Goal: Transaction & Acquisition: Purchase product/service

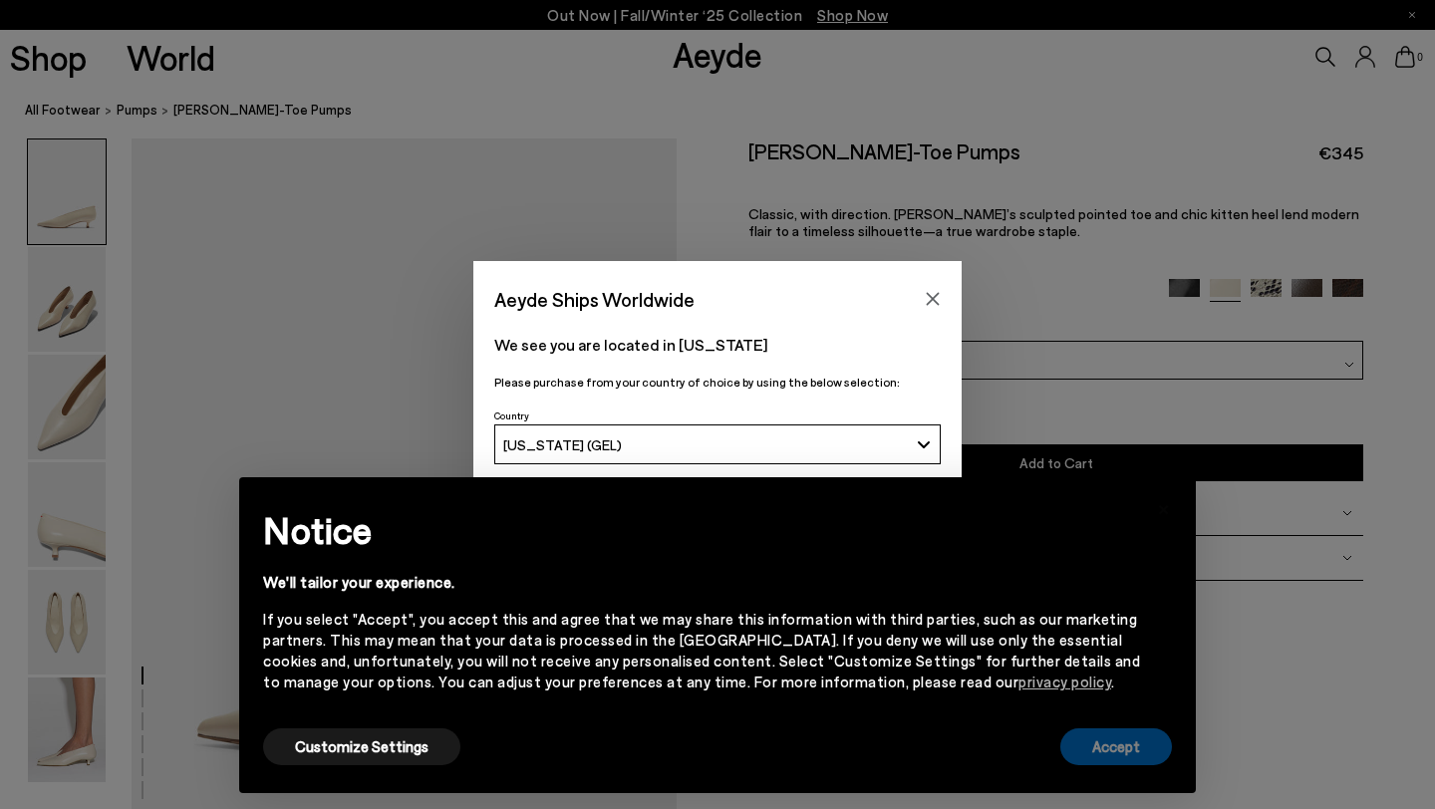
click at [1135, 753] on button "Accept" at bounding box center [1116, 746] width 112 height 37
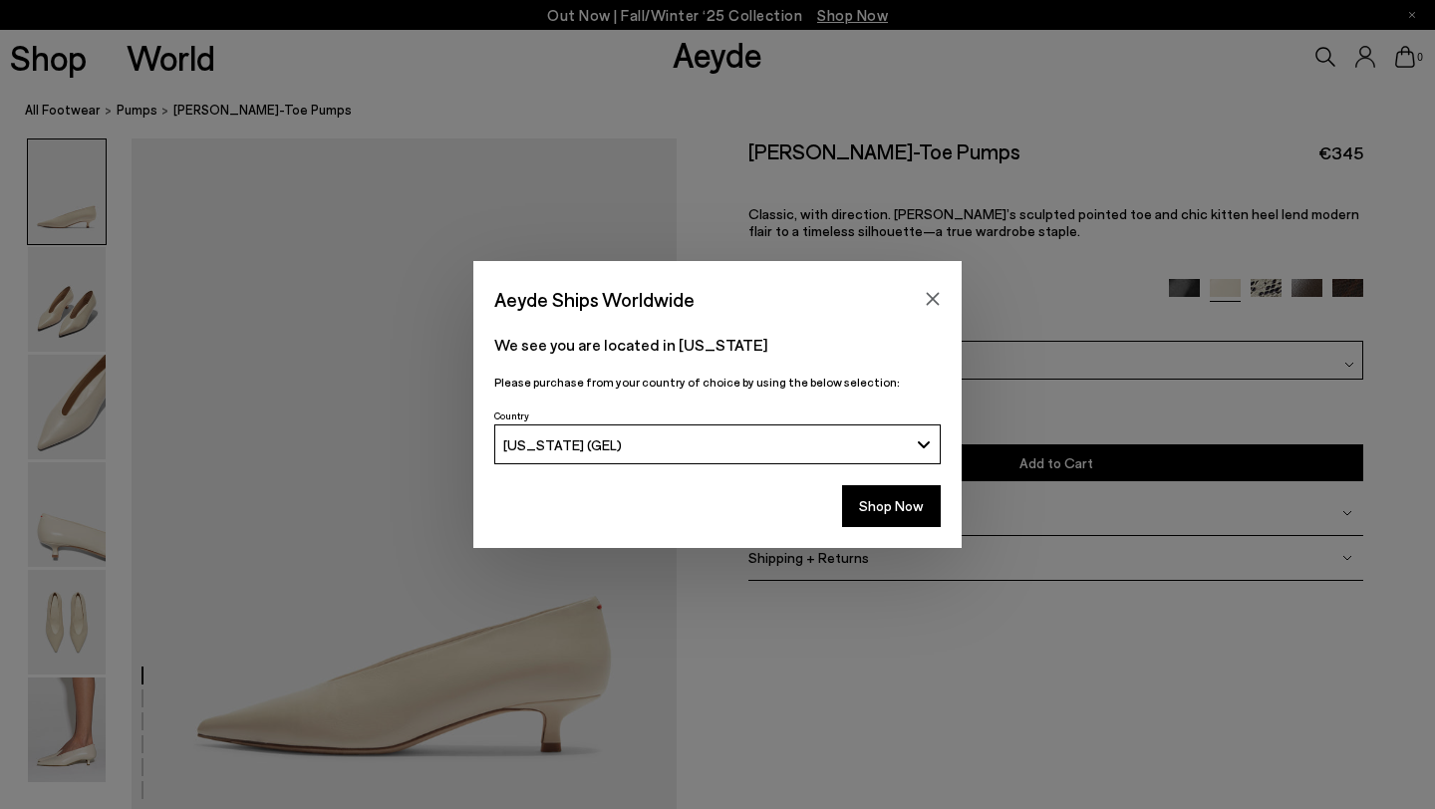
click at [929, 446] on button "[US_STATE] (GEL)" at bounding box center [717, 444] width 446 height 40
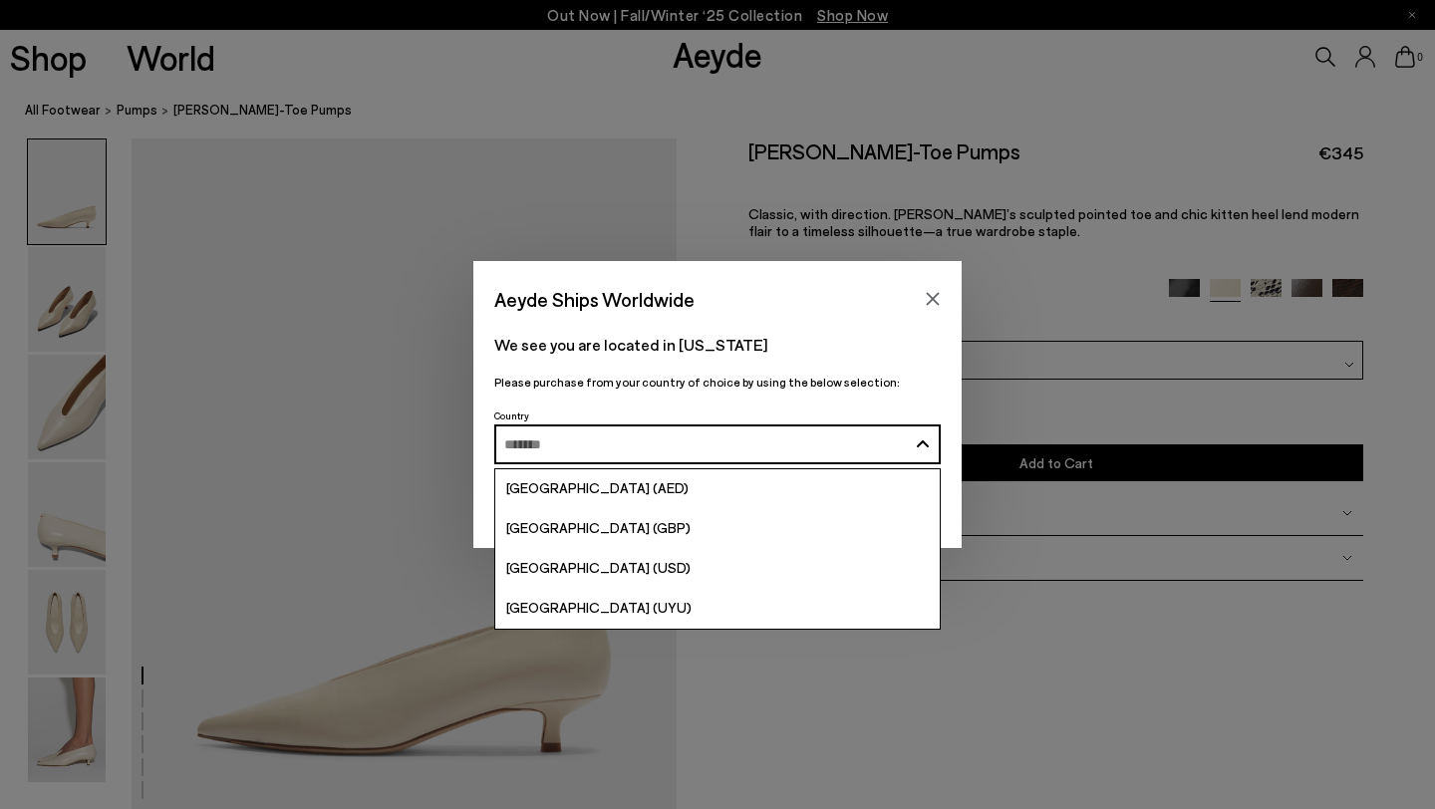
scroll to position [7732, 0]
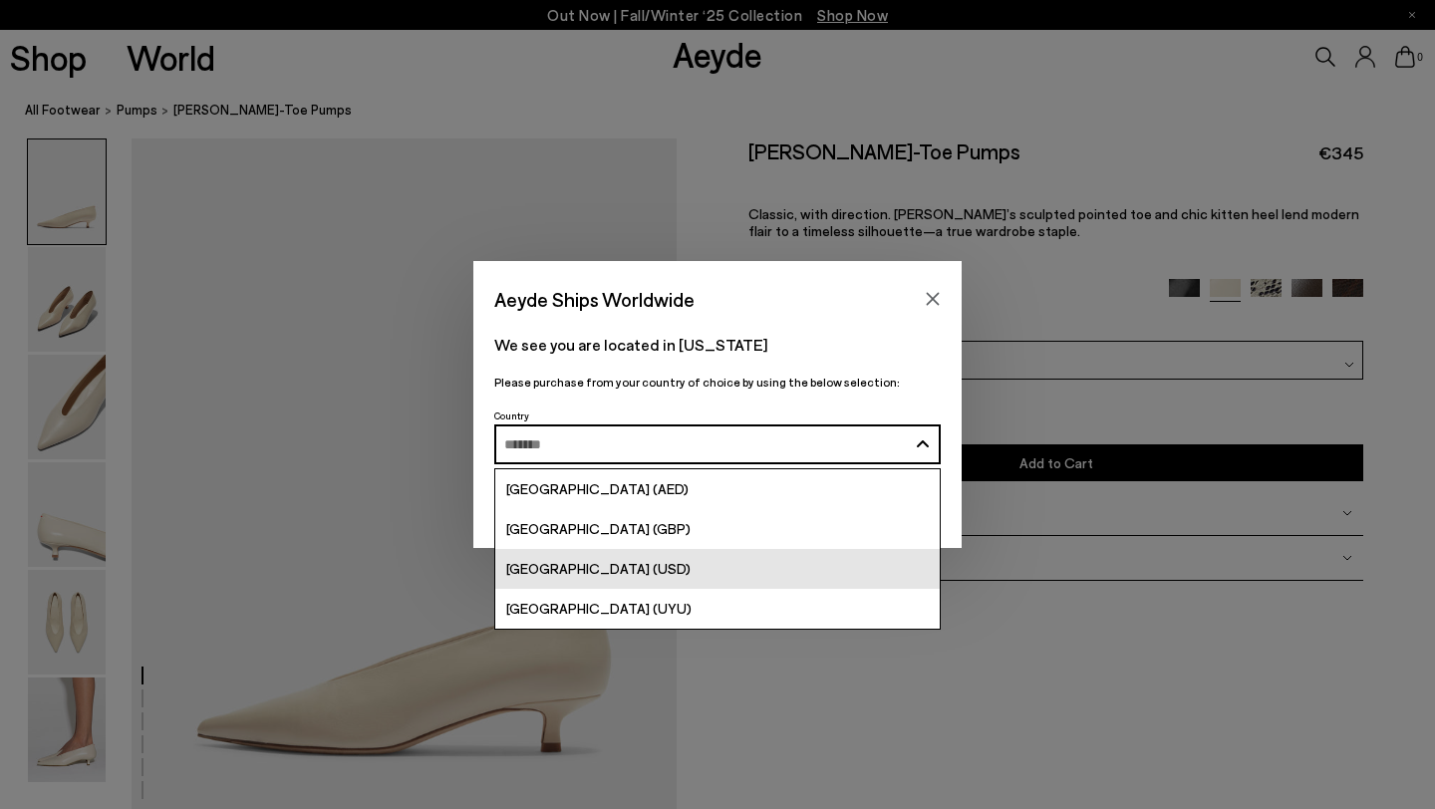
click at [581, 574] on span "[GEOGRAPHIC_DATA] (USD)" at bounding box center [598, 568] width 184 height 17
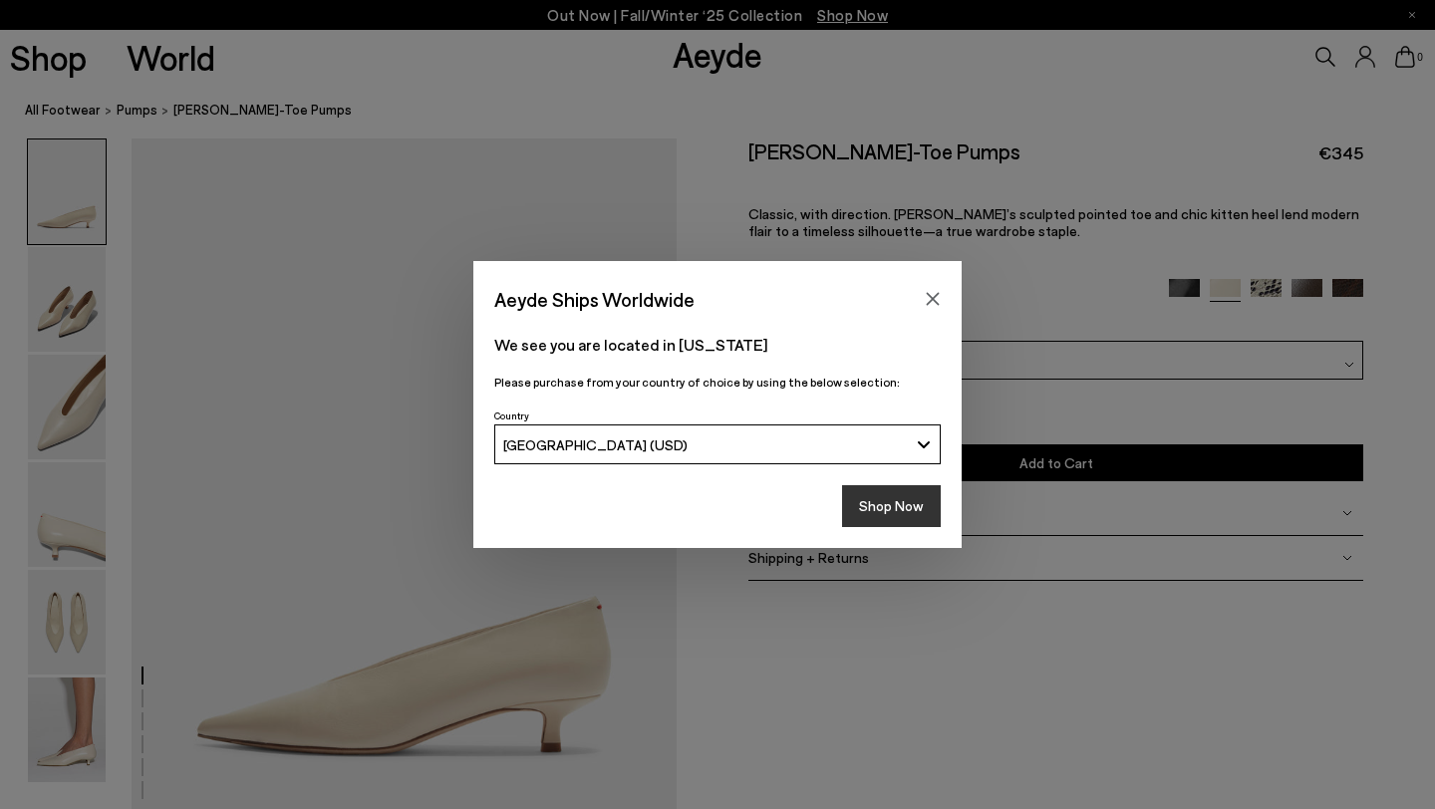
click at [896, 508] on button "Shop Now" at bounding box center [891, 506] width 99 height 42
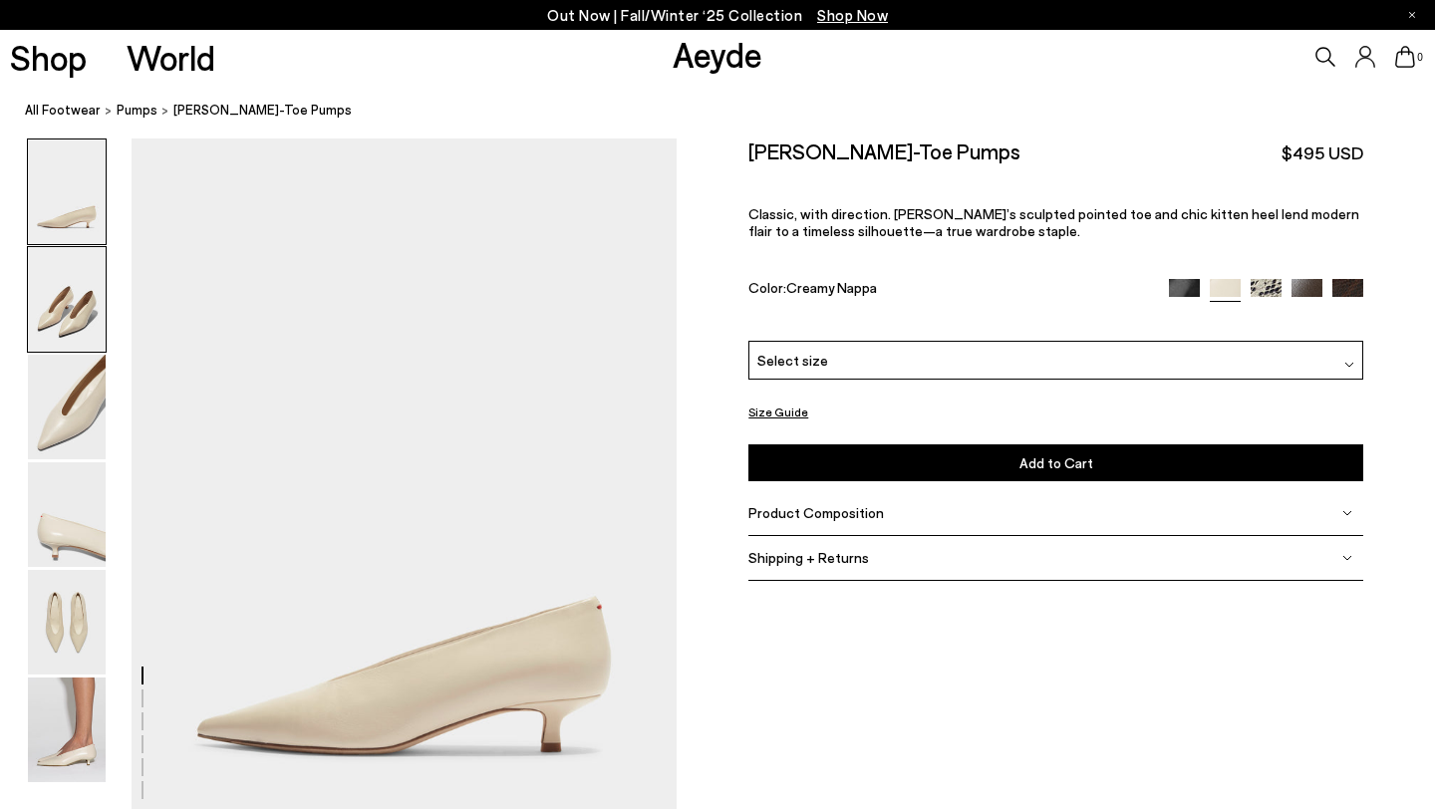
click at [68, 309] on img at bounding box center [67, 299] width 78 height 105
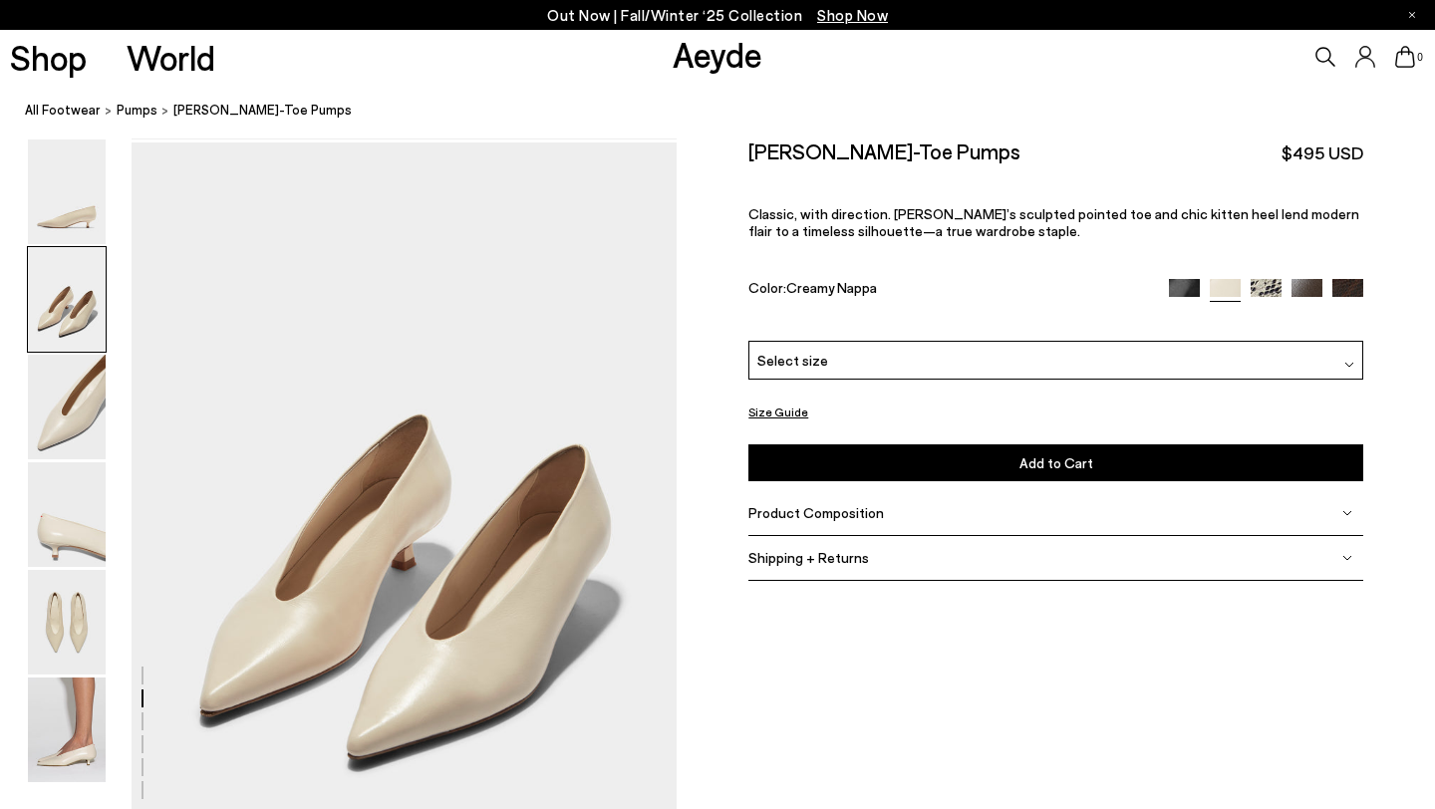
scroll to position [732, 0]
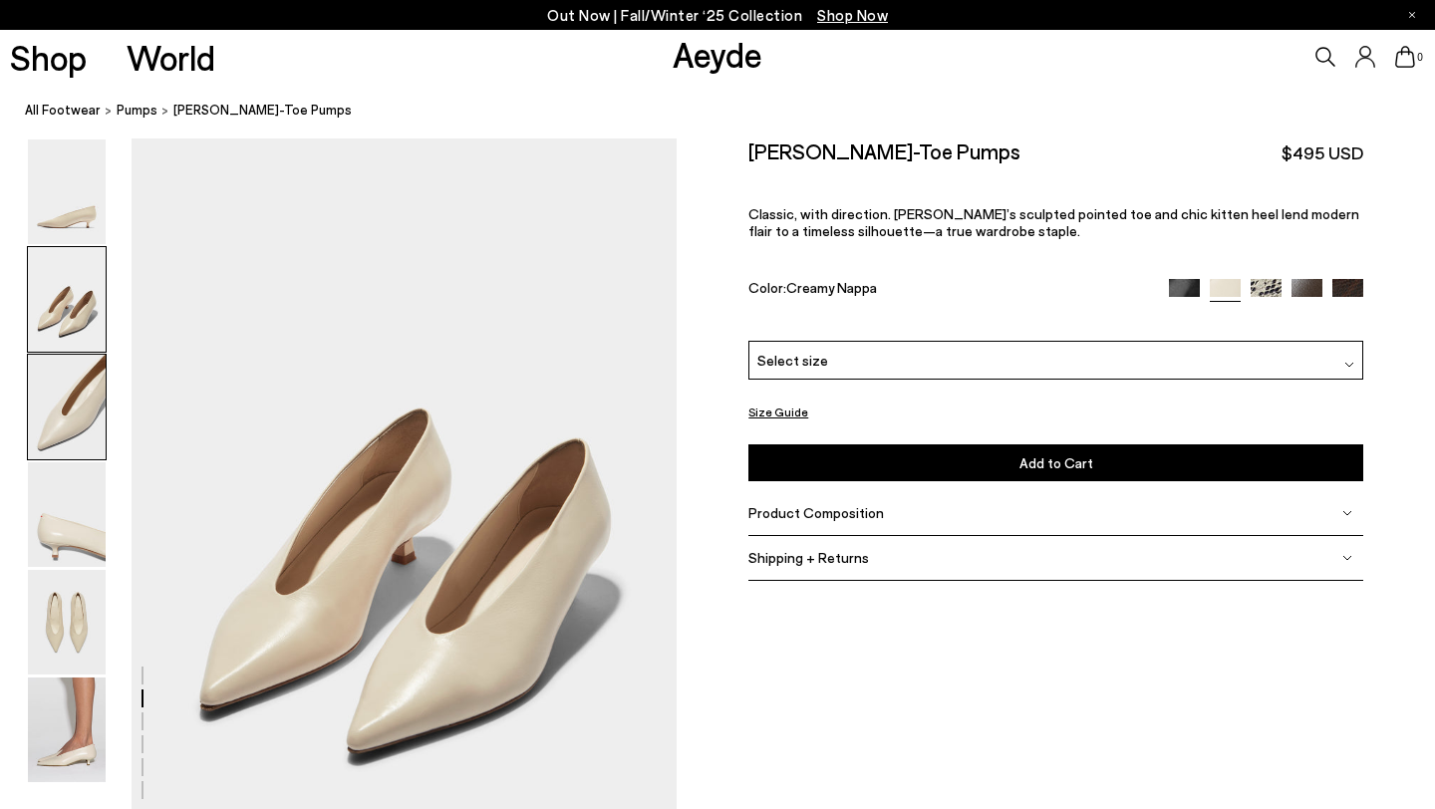
click at [61, 394] on img at bounding box center [67, 407] width 78 height 105
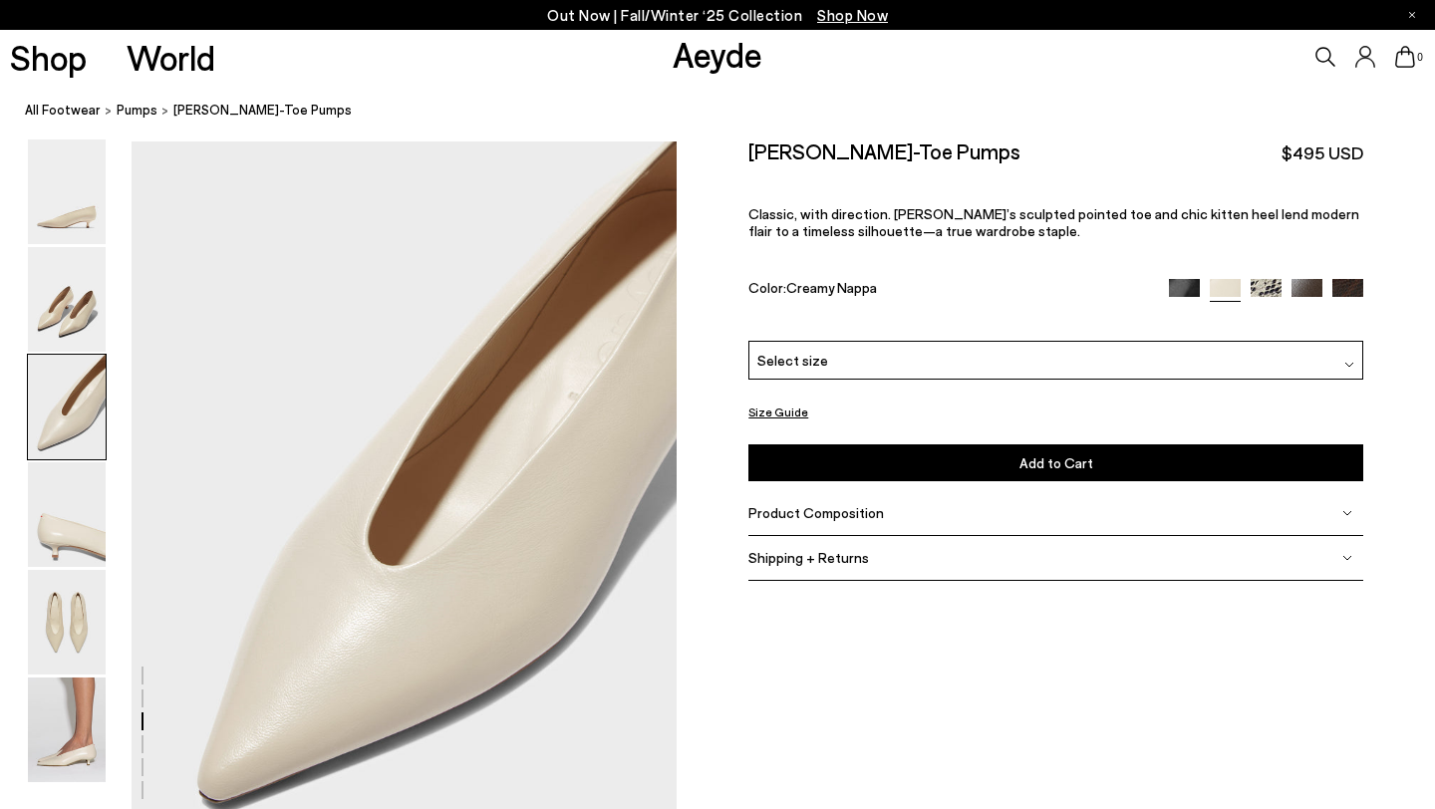
scroll to position [1462, 0]
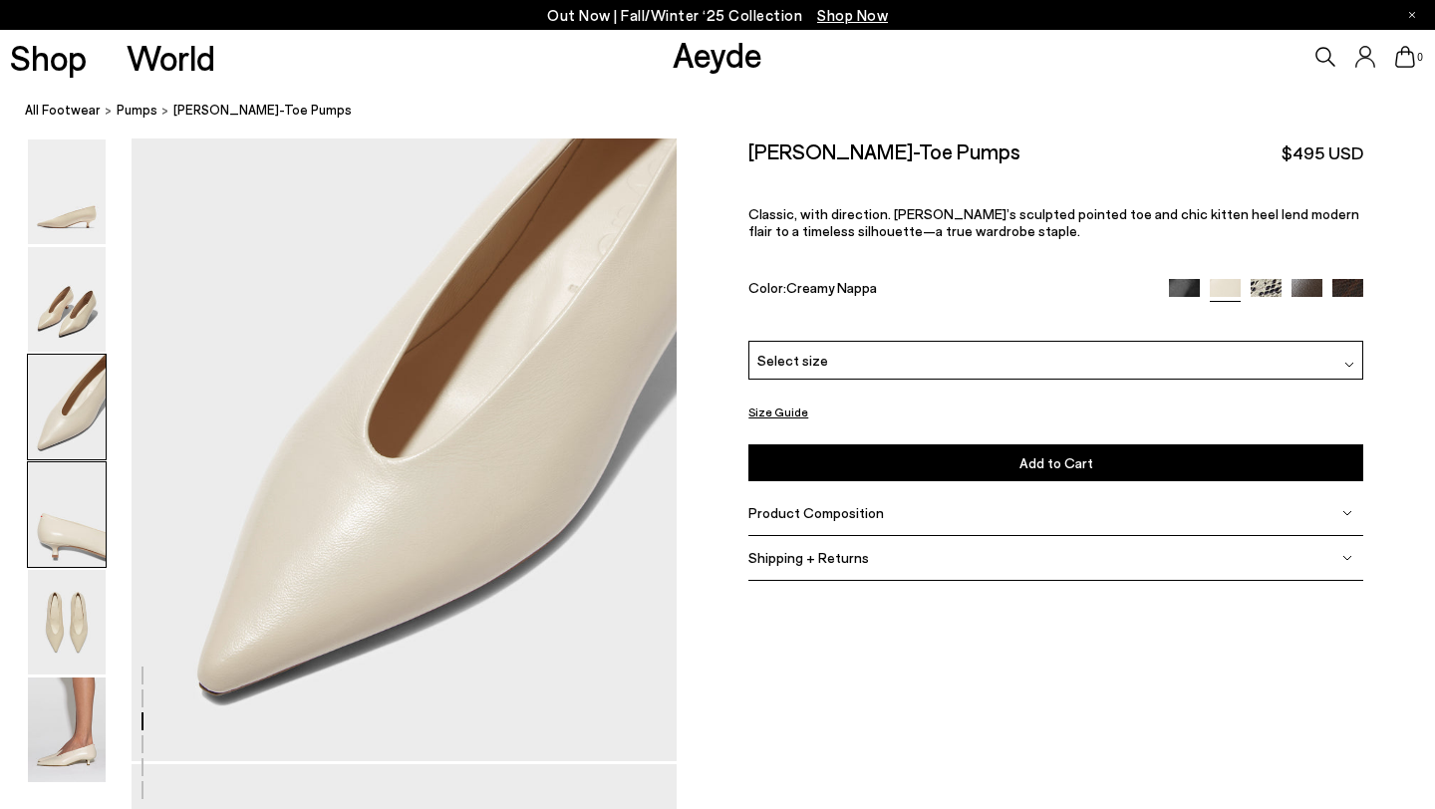
click at [61, 515] on img at bounding box center [67, 514] width 78 height 105
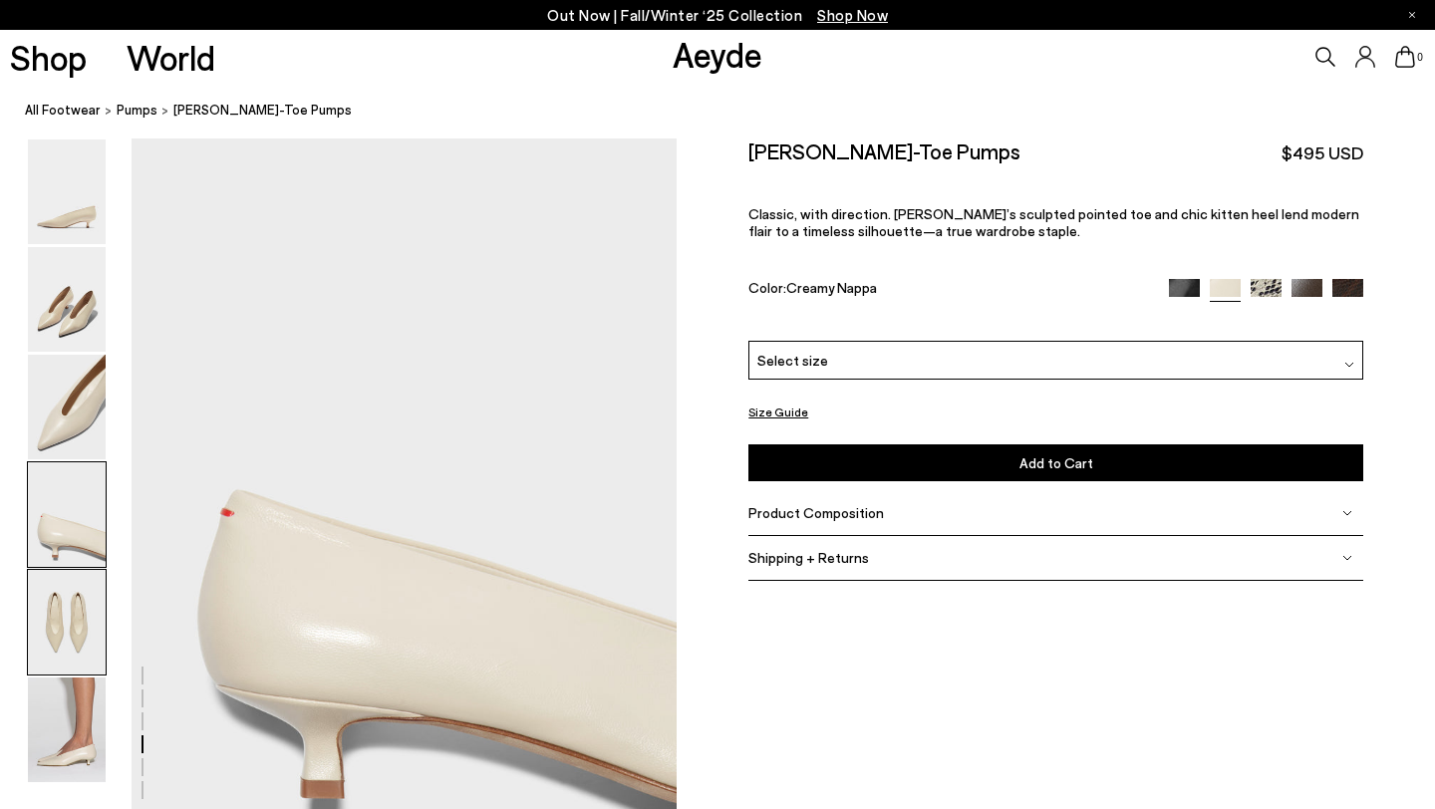
click at [68, 602] on img at bounding box center [67, 622] width 78 height 105
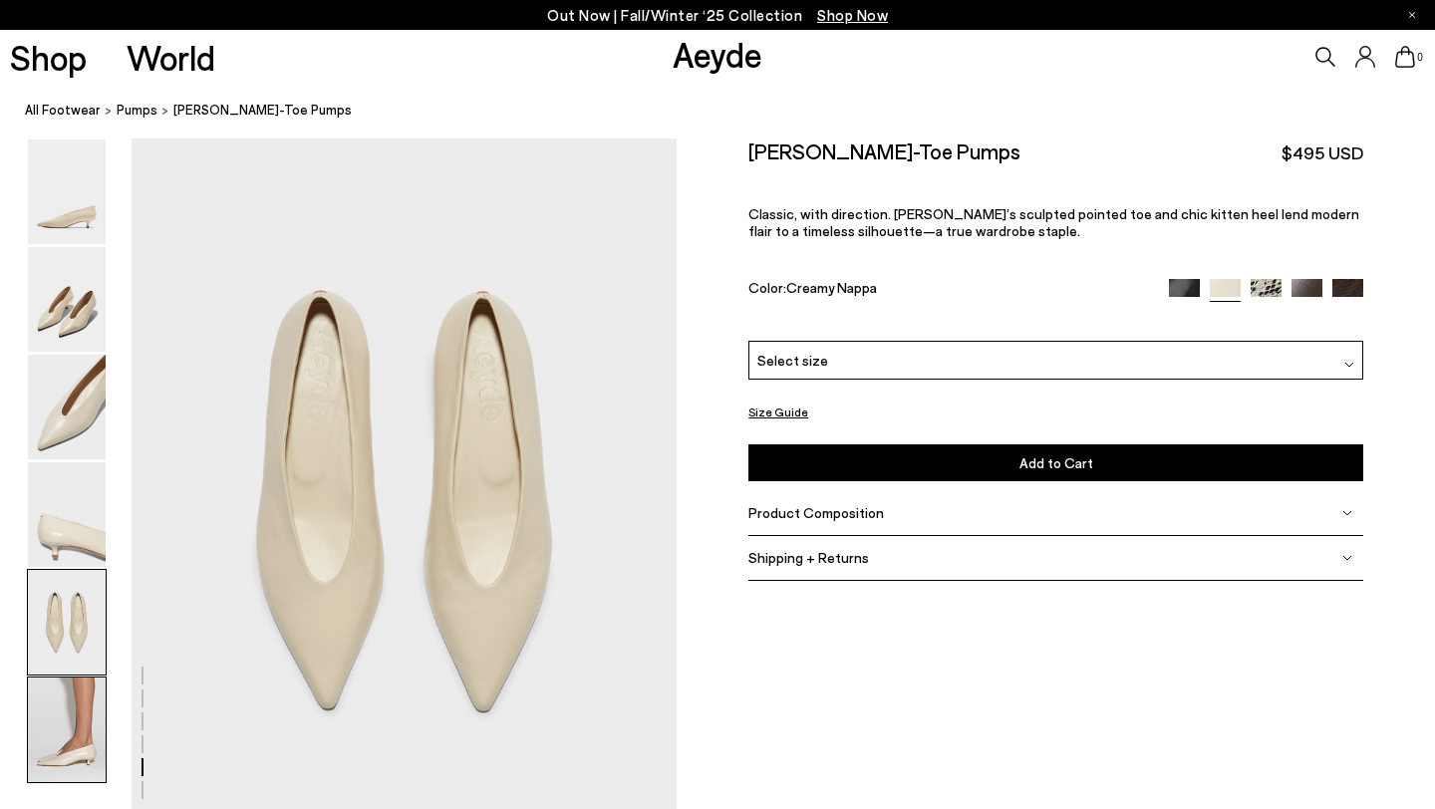
click at [72, 710] on img at bounding box center [67, 730] width 78 height 105
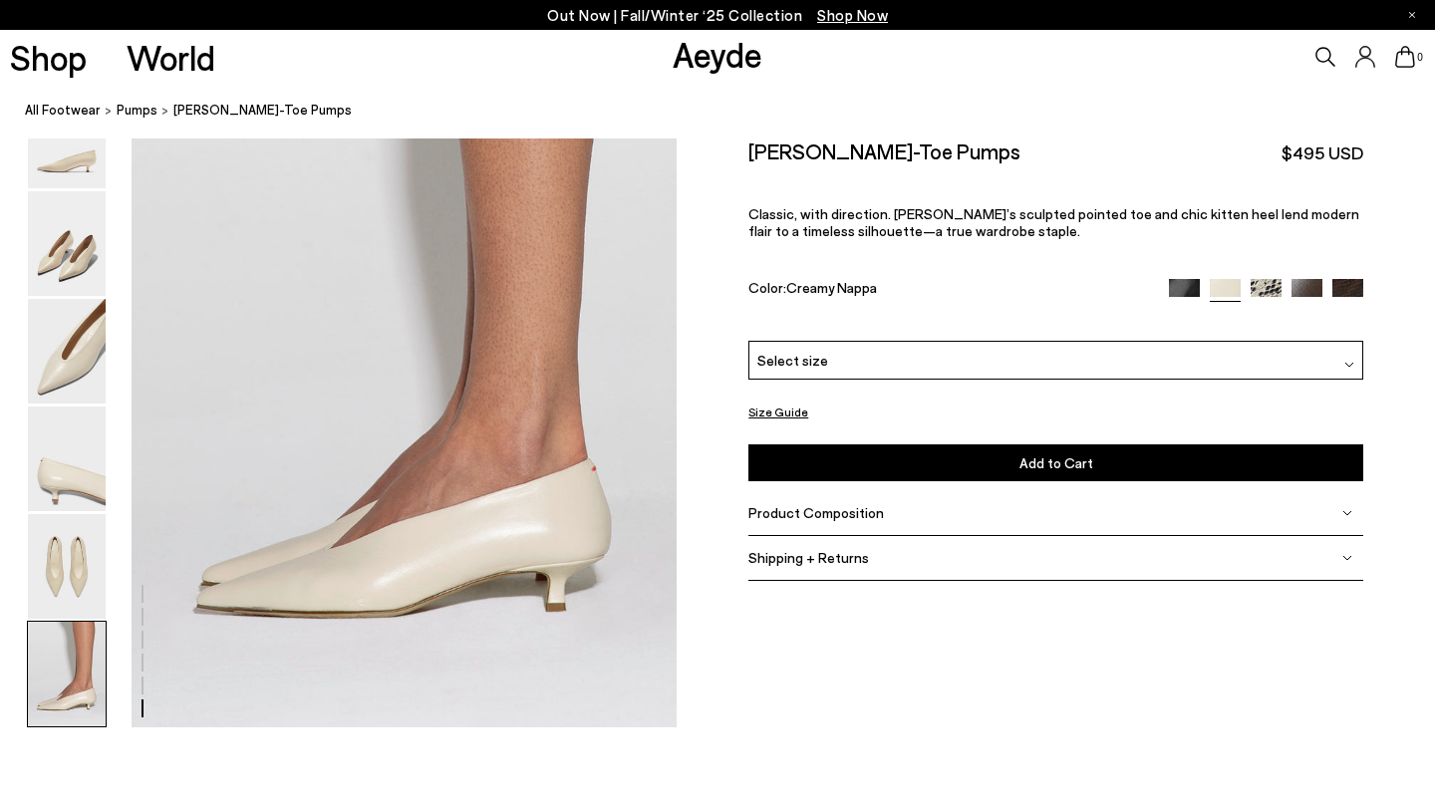
scroll to position [3788, 0]
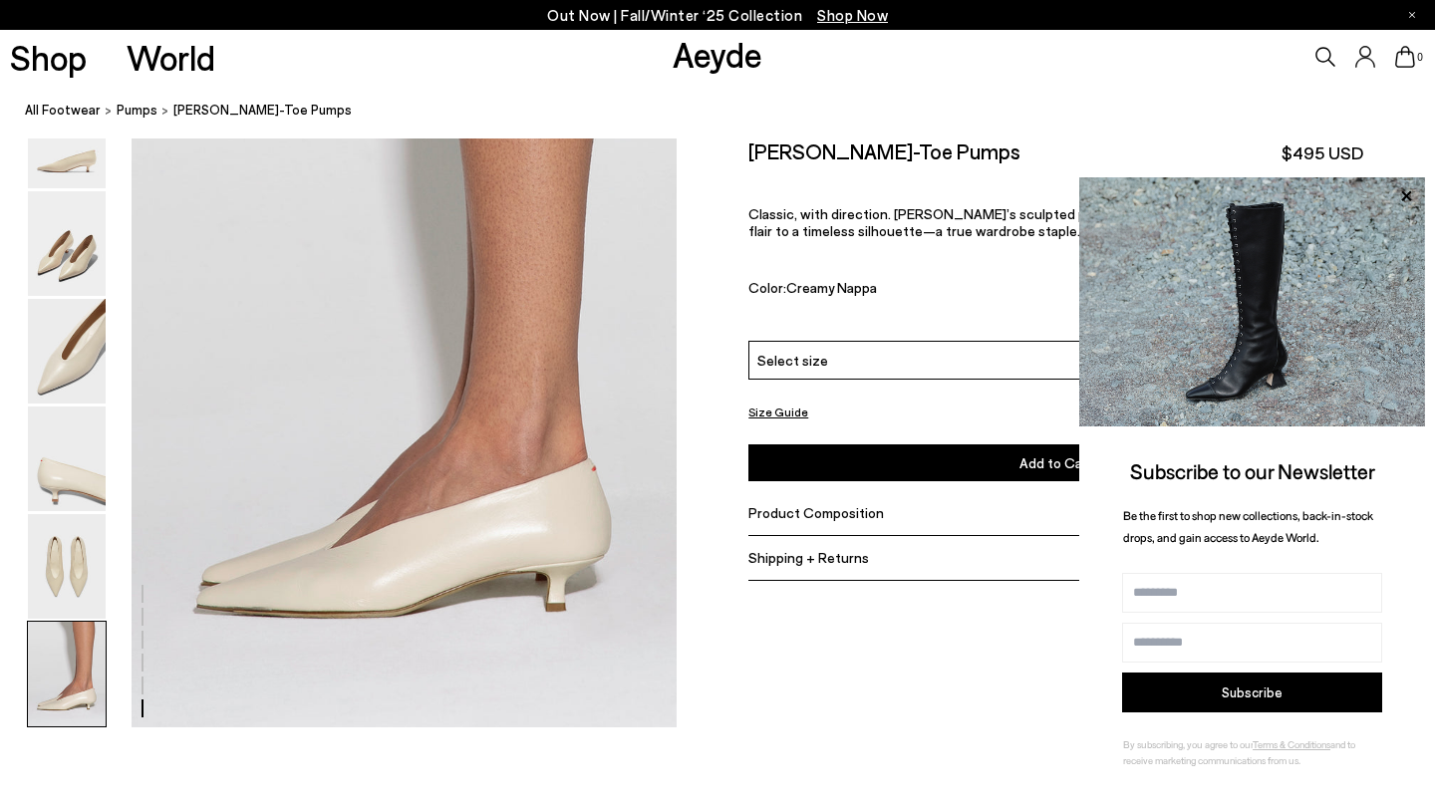
click at [819, 364] on span "Select size" at bounding box center [792, 360] width 71 height 21
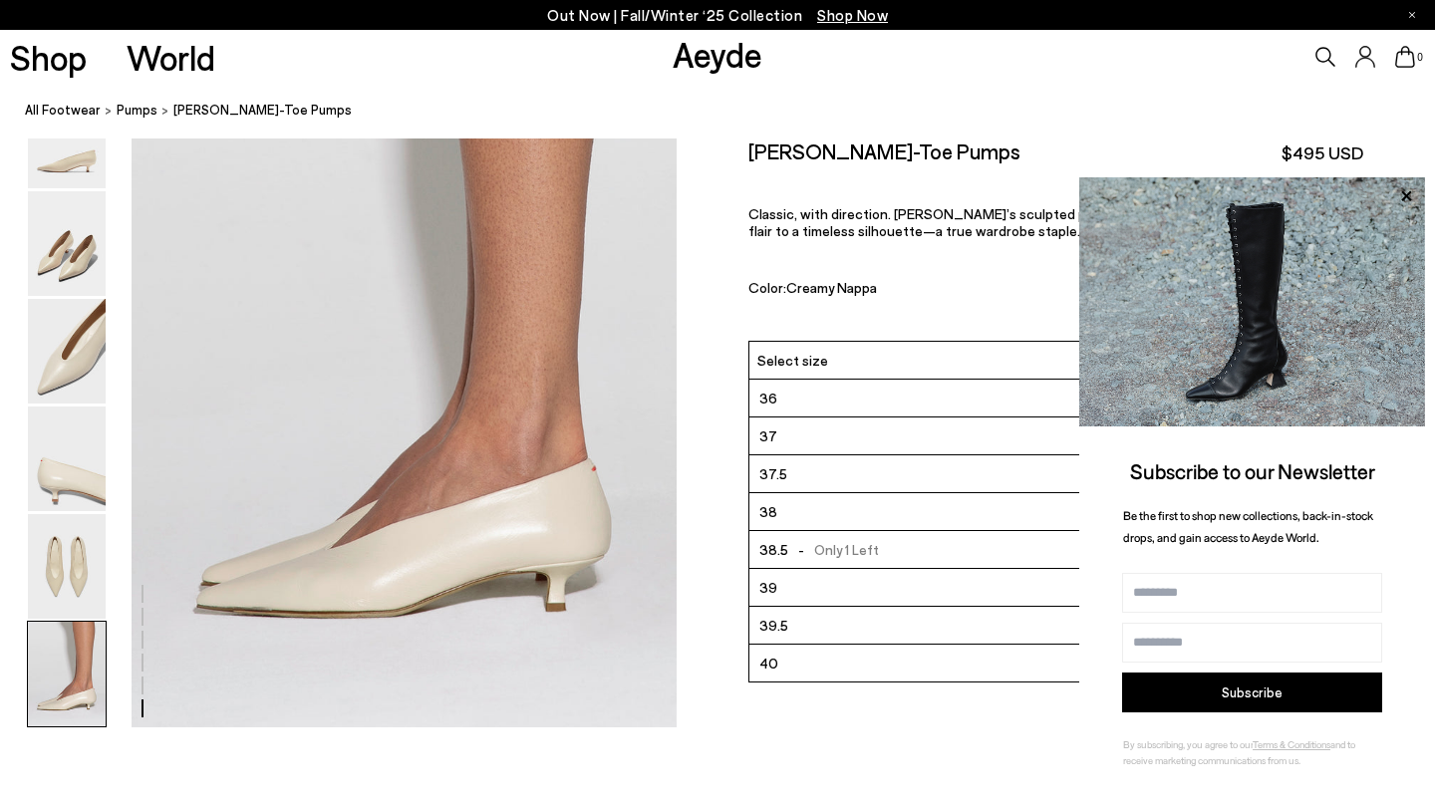
click at [822, 590] on li "39" at bounding box center [1055, 588] width 613 height 38
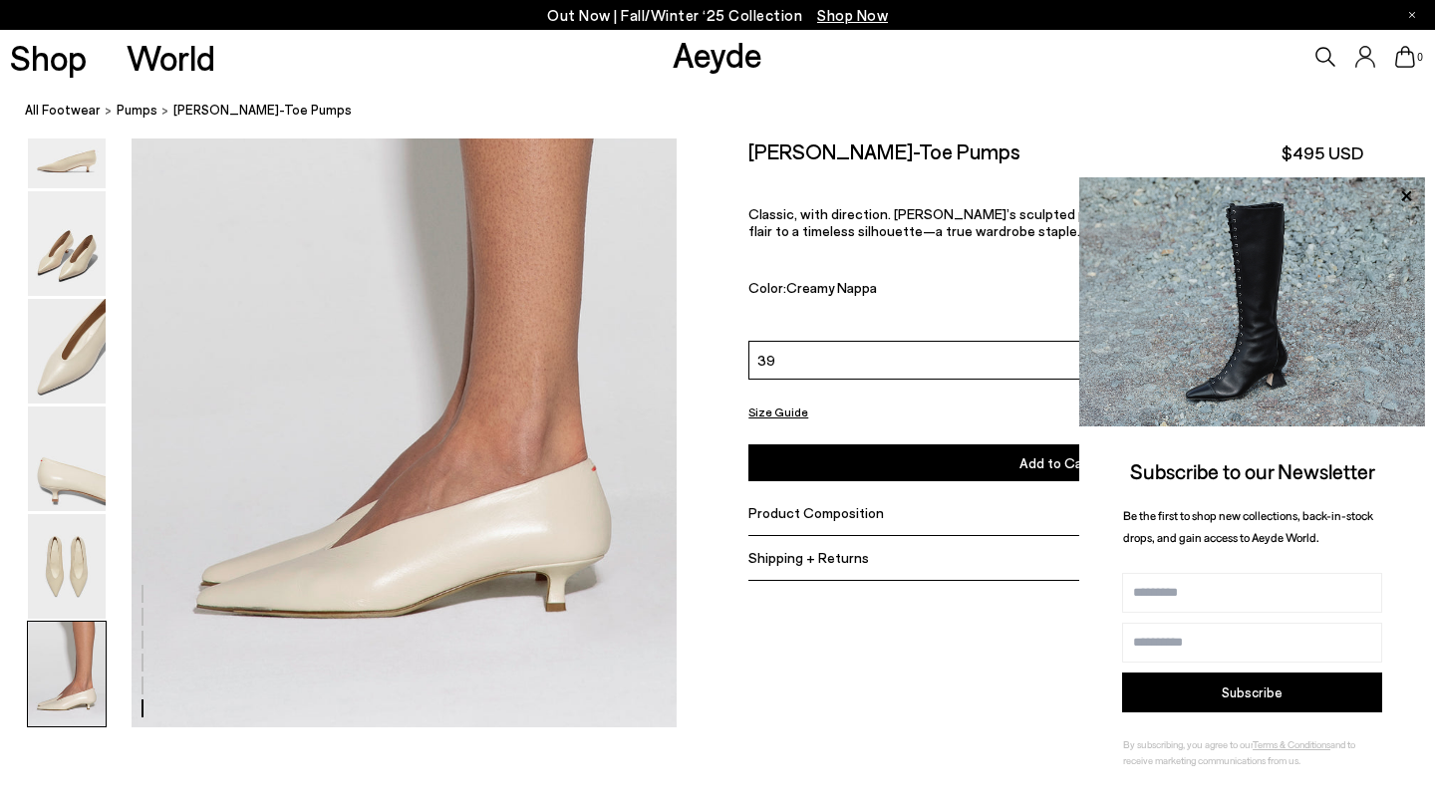
click at [1075, 94] on nav "All Footwear pumps Clara Pointed-Toe Pumps" at bounding box center [730, 111] width 1410 height 55
click at [1331, 98] on nav "All Footwear pumps Clara Pointed-Toe Pumps" at bounding box center [730, 111] width 1410 height 55
click at [948, 459] on button "Add to Cart Select a Size First" at bounding box center [1055, 462] width 615 height 37
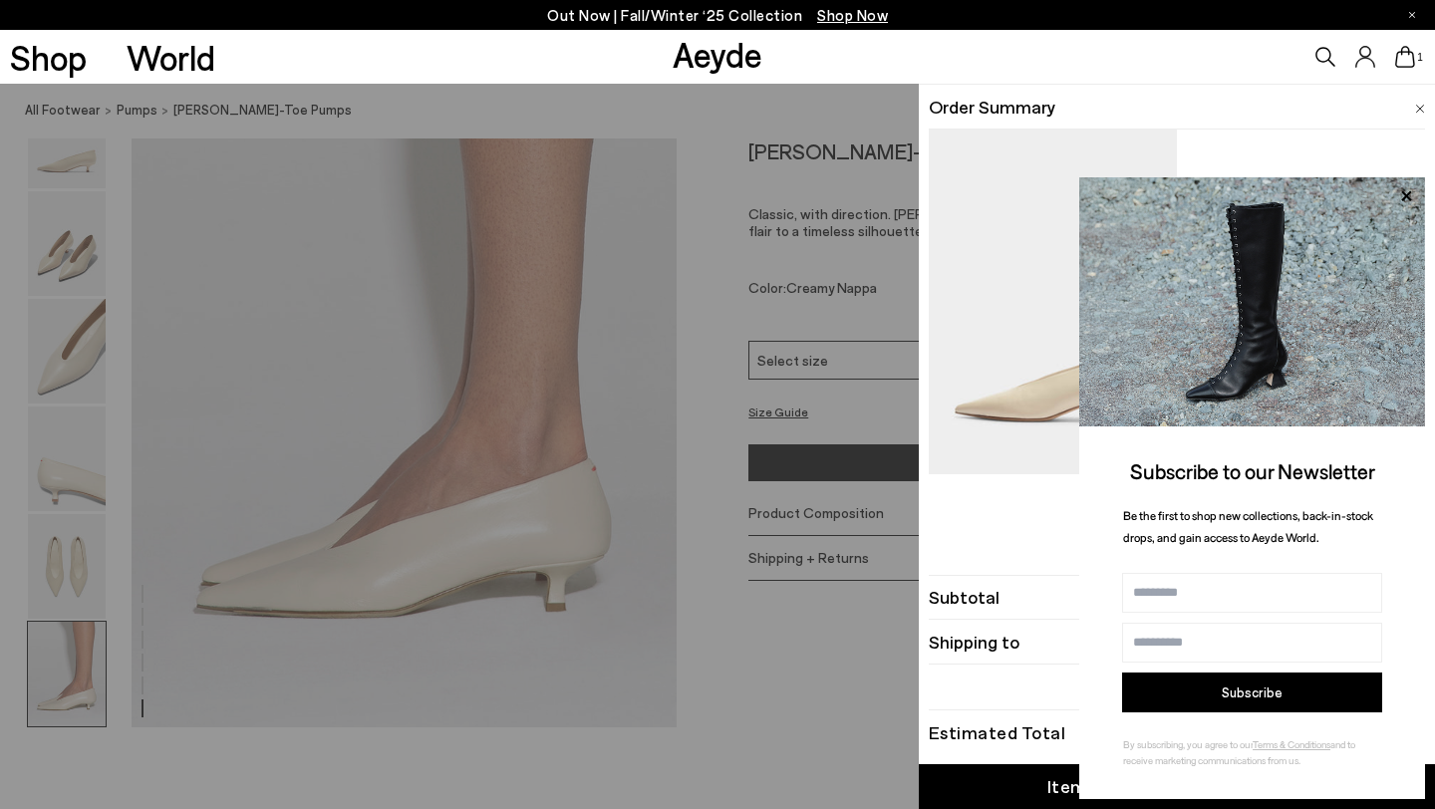
click at [1416, 107] on img at bounding box center [1420, 109] width 10 height 9
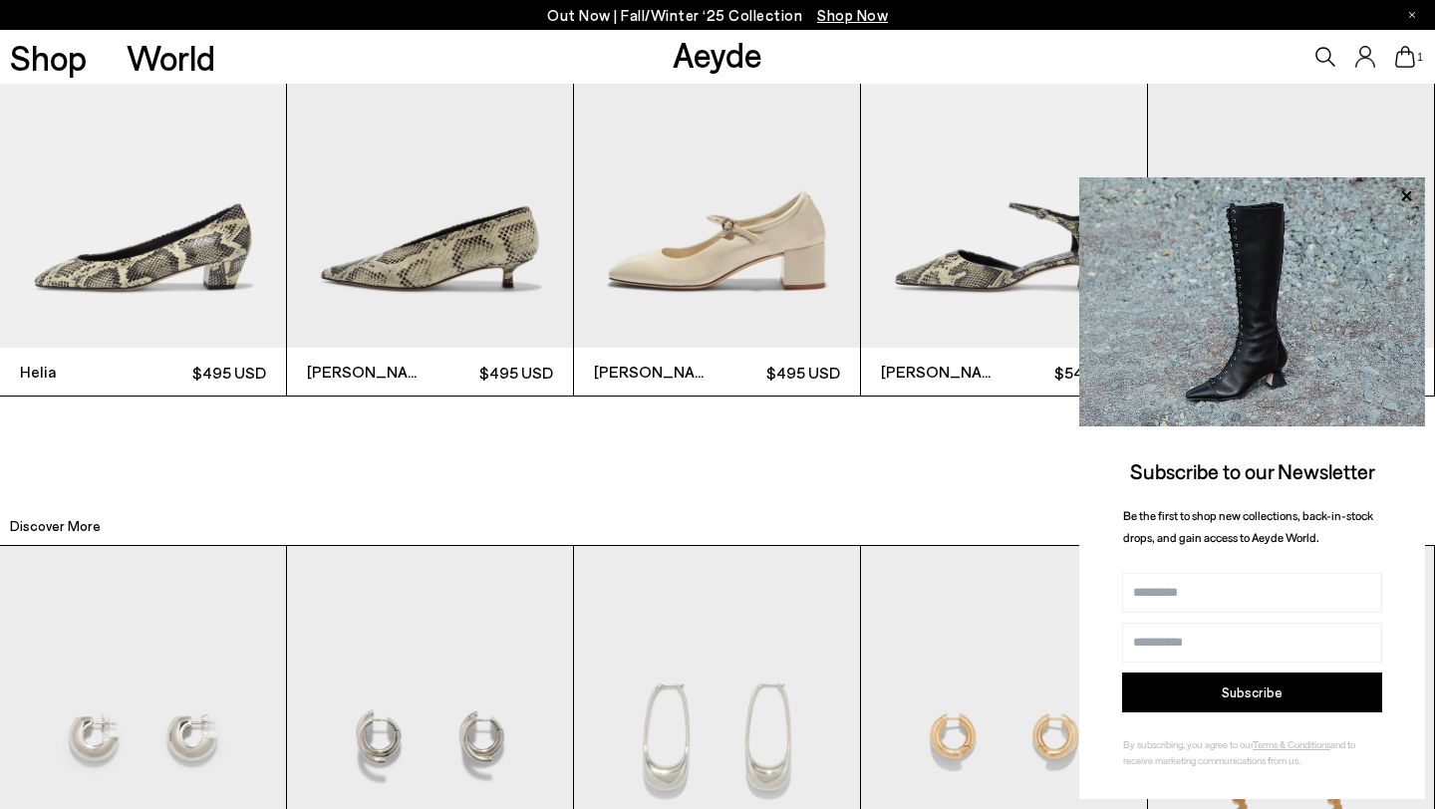
scroll to position [4685, 0]
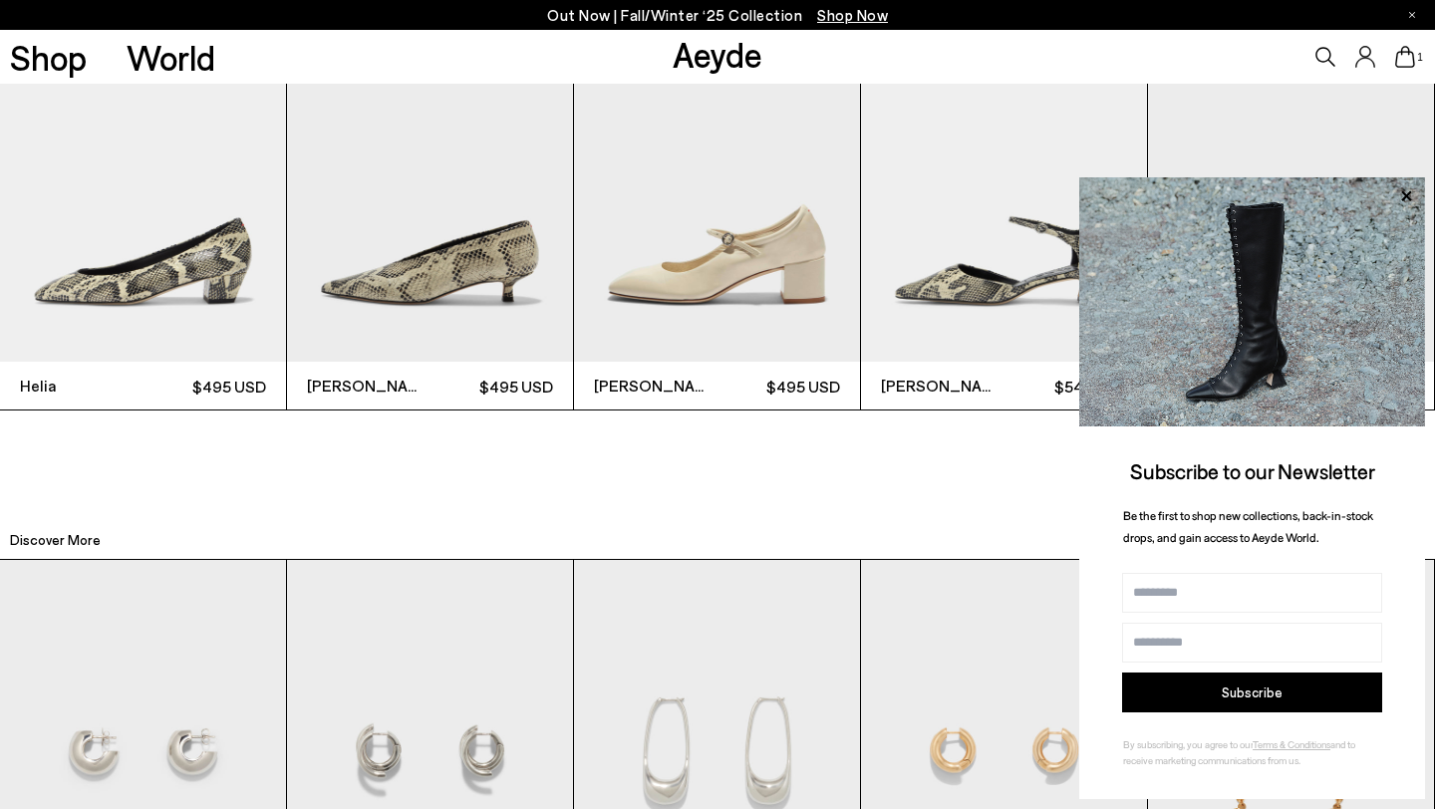
click at [444, 277] on img "2 / 12" at bounding box center [430, 171] width 286 height 382
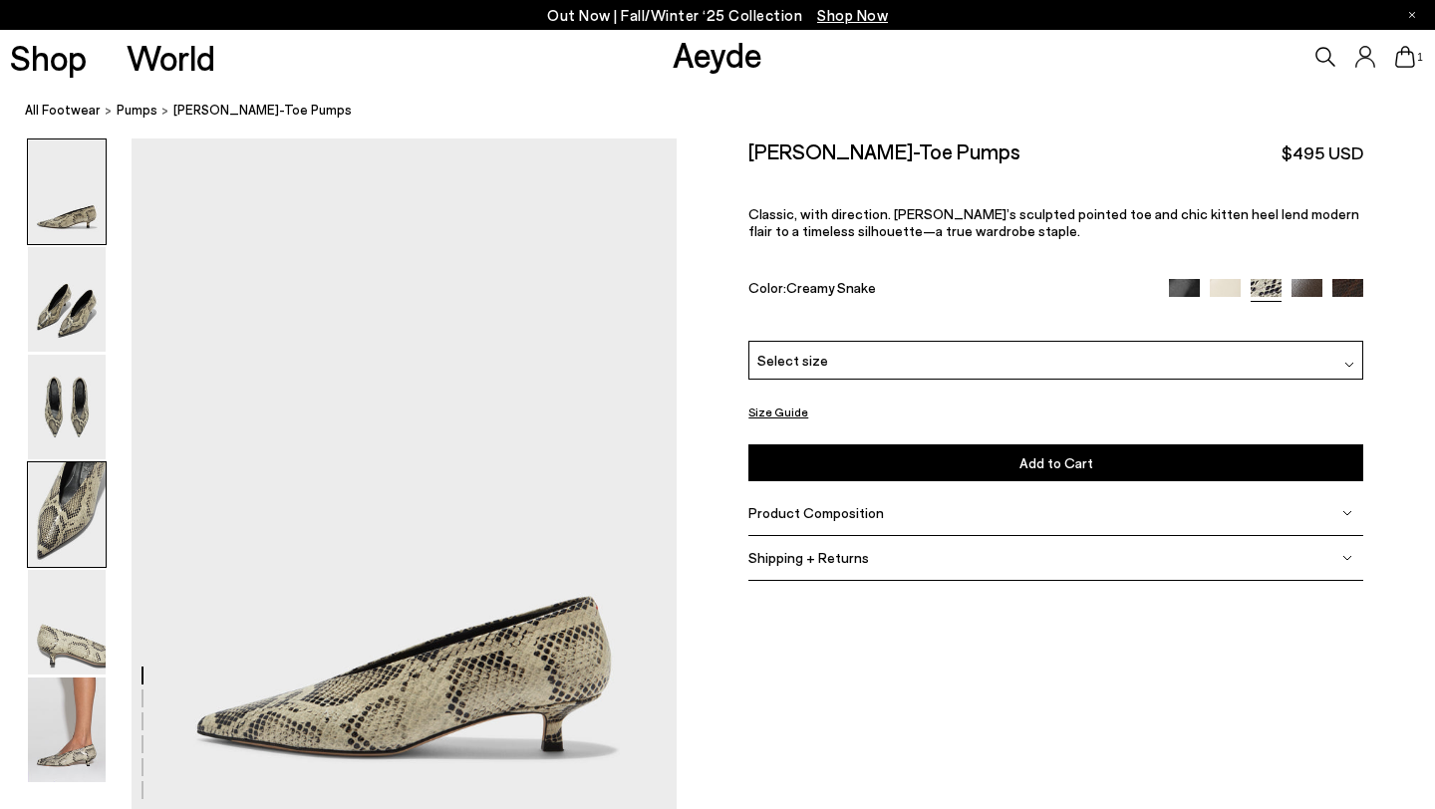
click at [74, 506] on img at bounding box center [67, 514] width 78 height 105
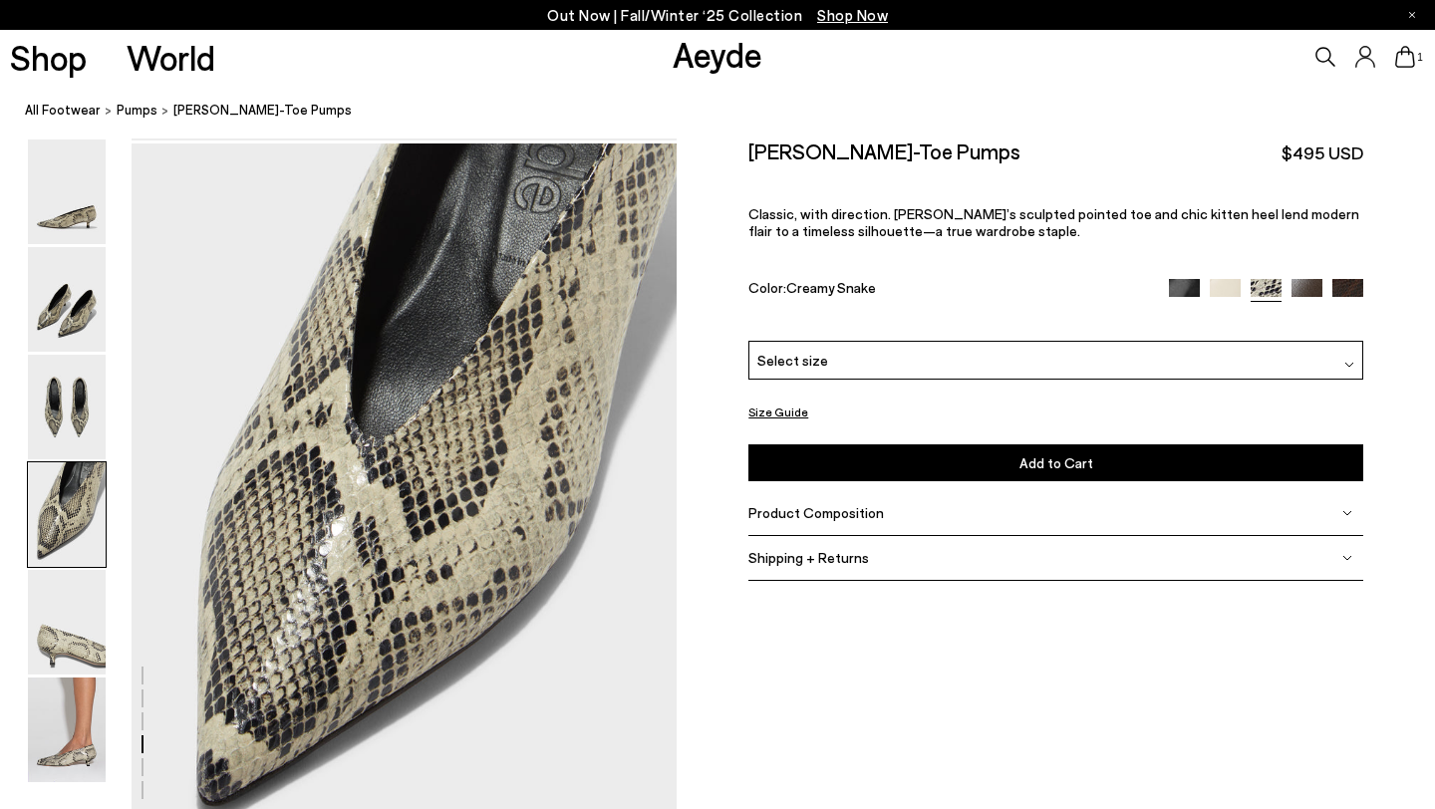
scroll to position [2192, 0]
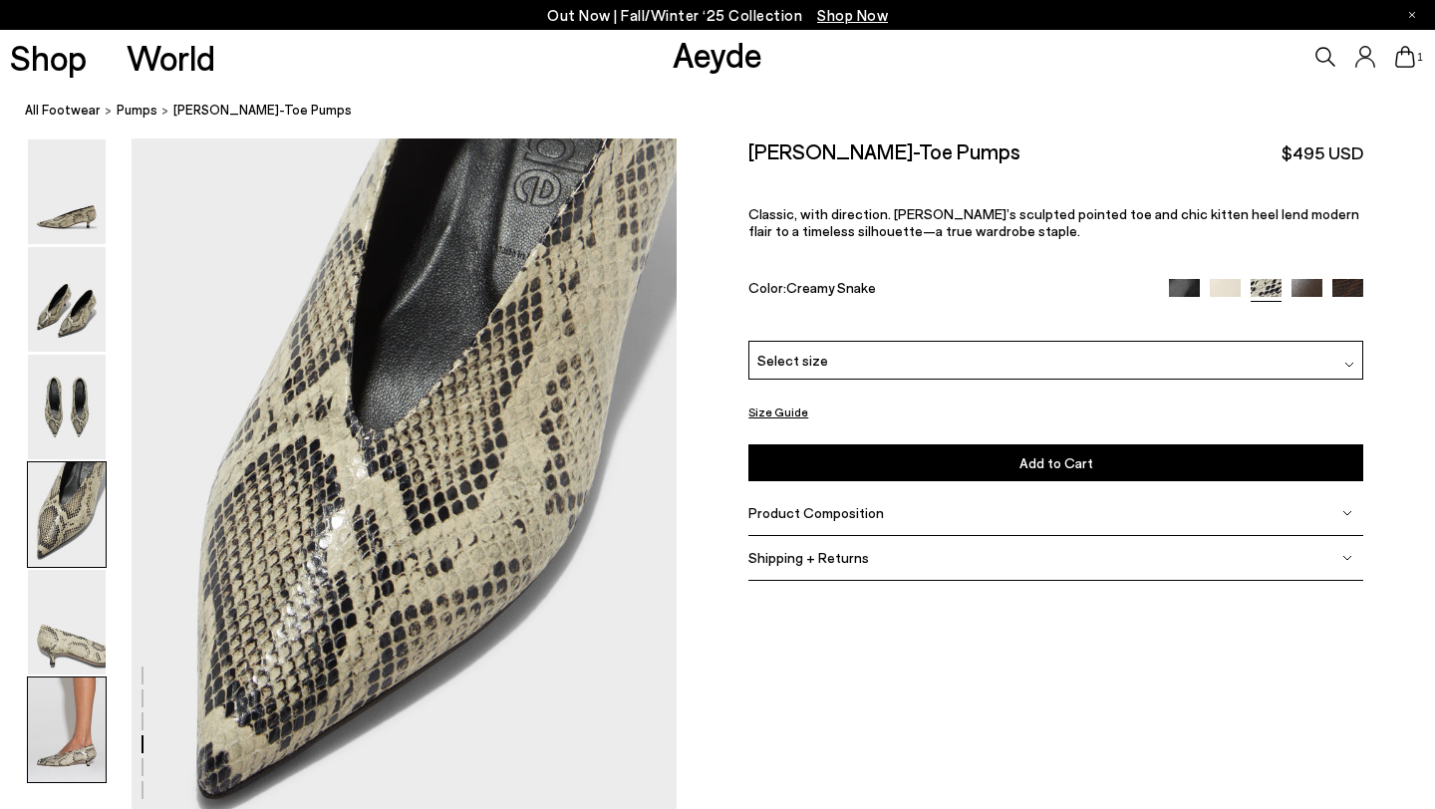
click at [79, 740] on img at bounding box center [67, 730] width 78 height 105
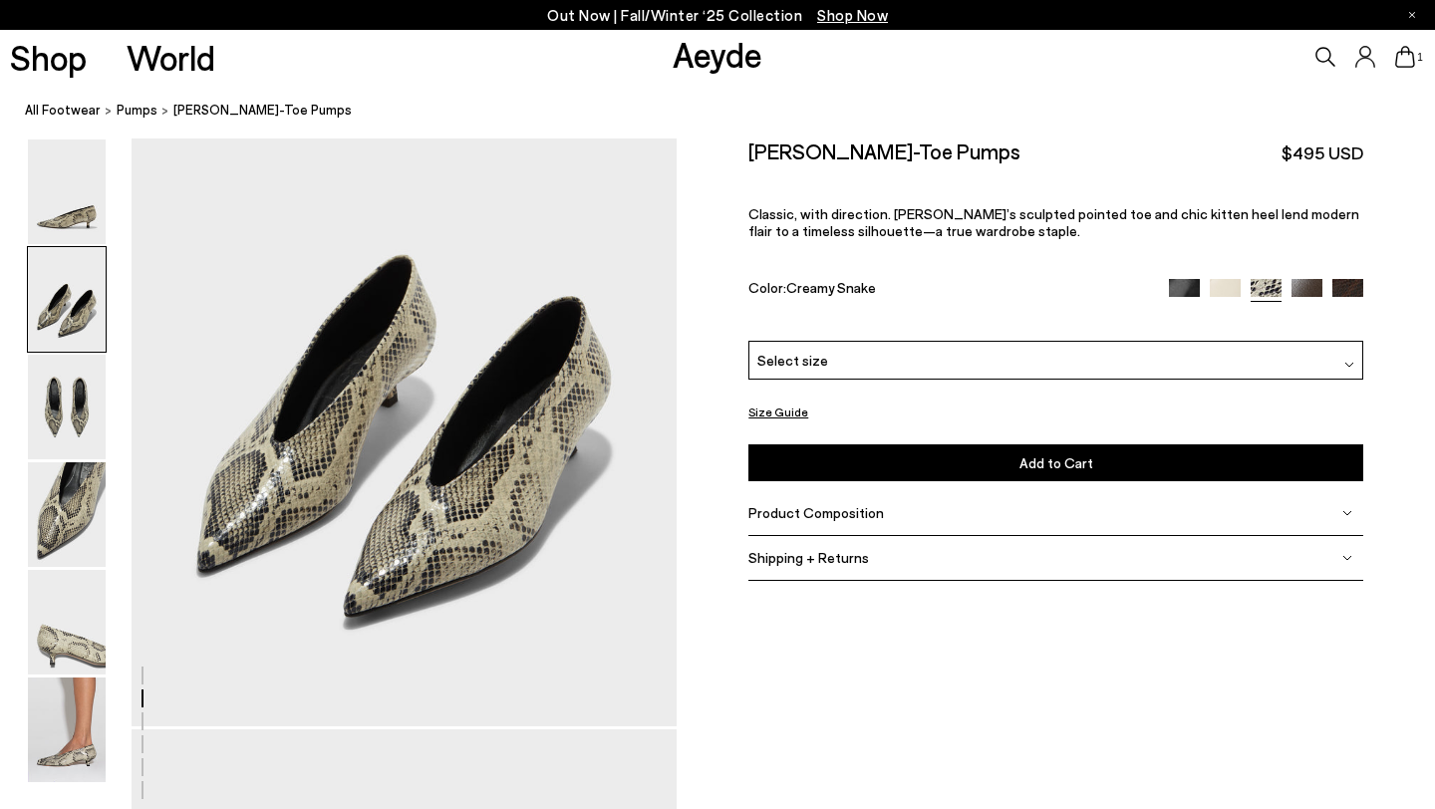
scroll to position [0, 0]
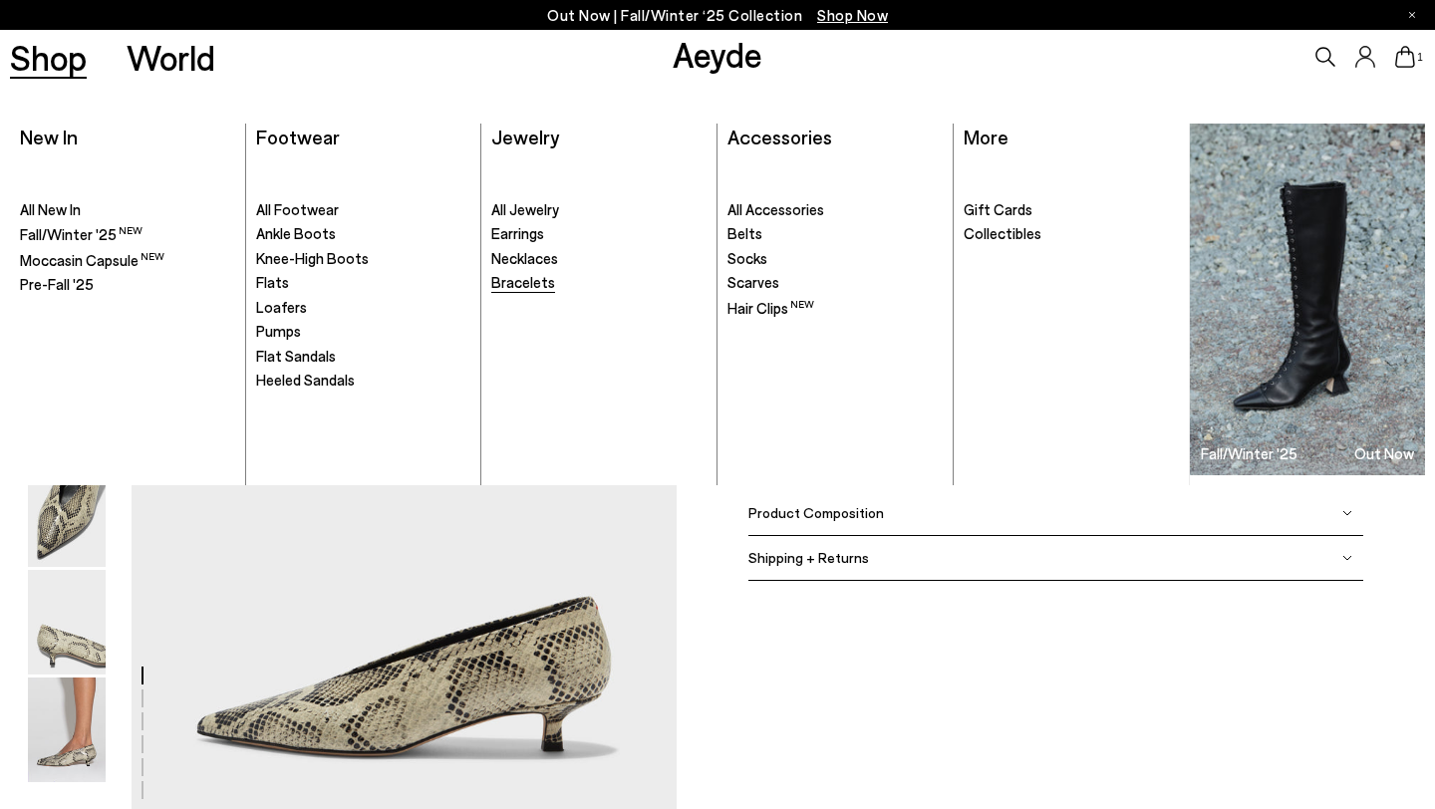
click at [532, 279] on span "Bracelets" at bounding box center [523, 282] width 64 height 18
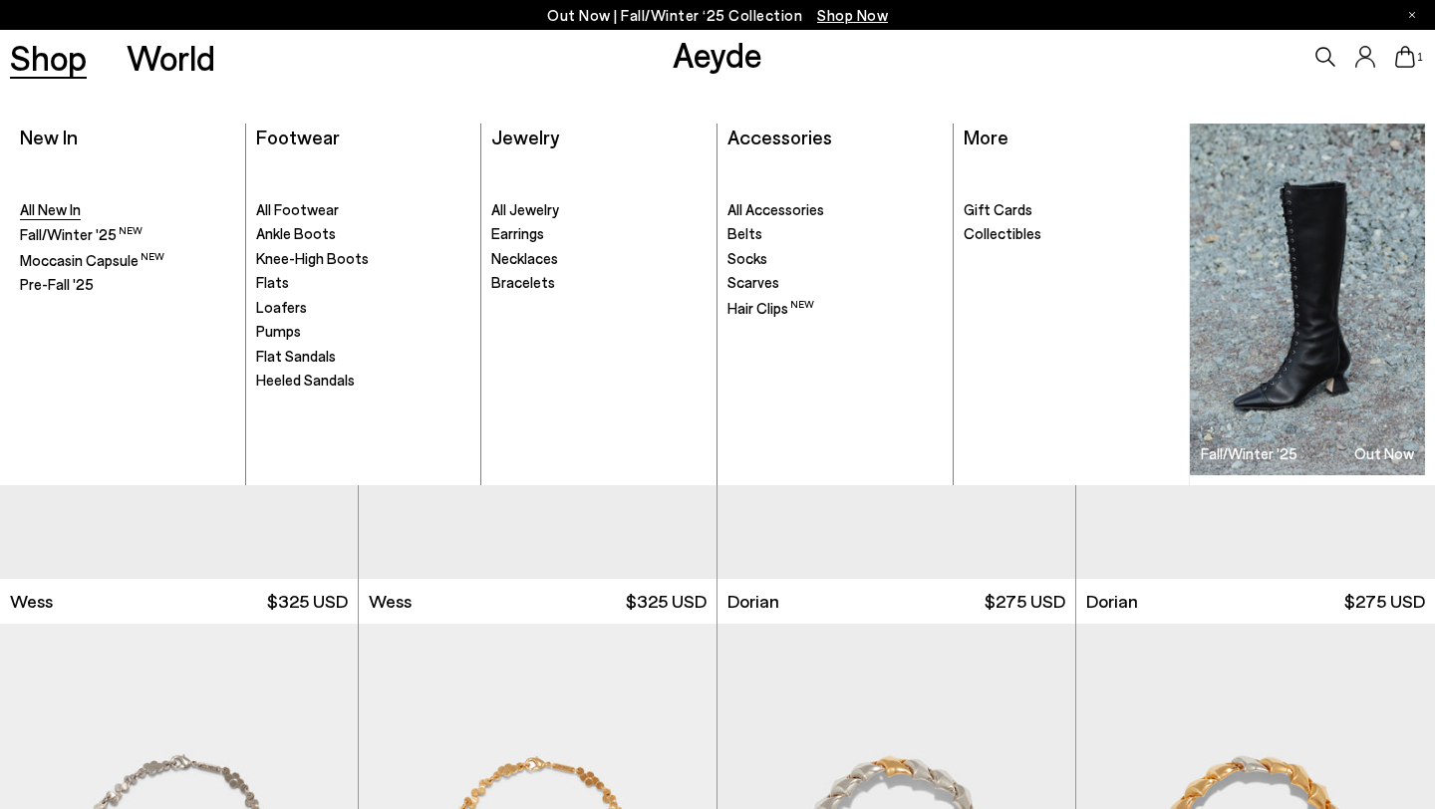
click at [68, 213] on span "All New In" at bounding box center [50, 209] width 61 height 18
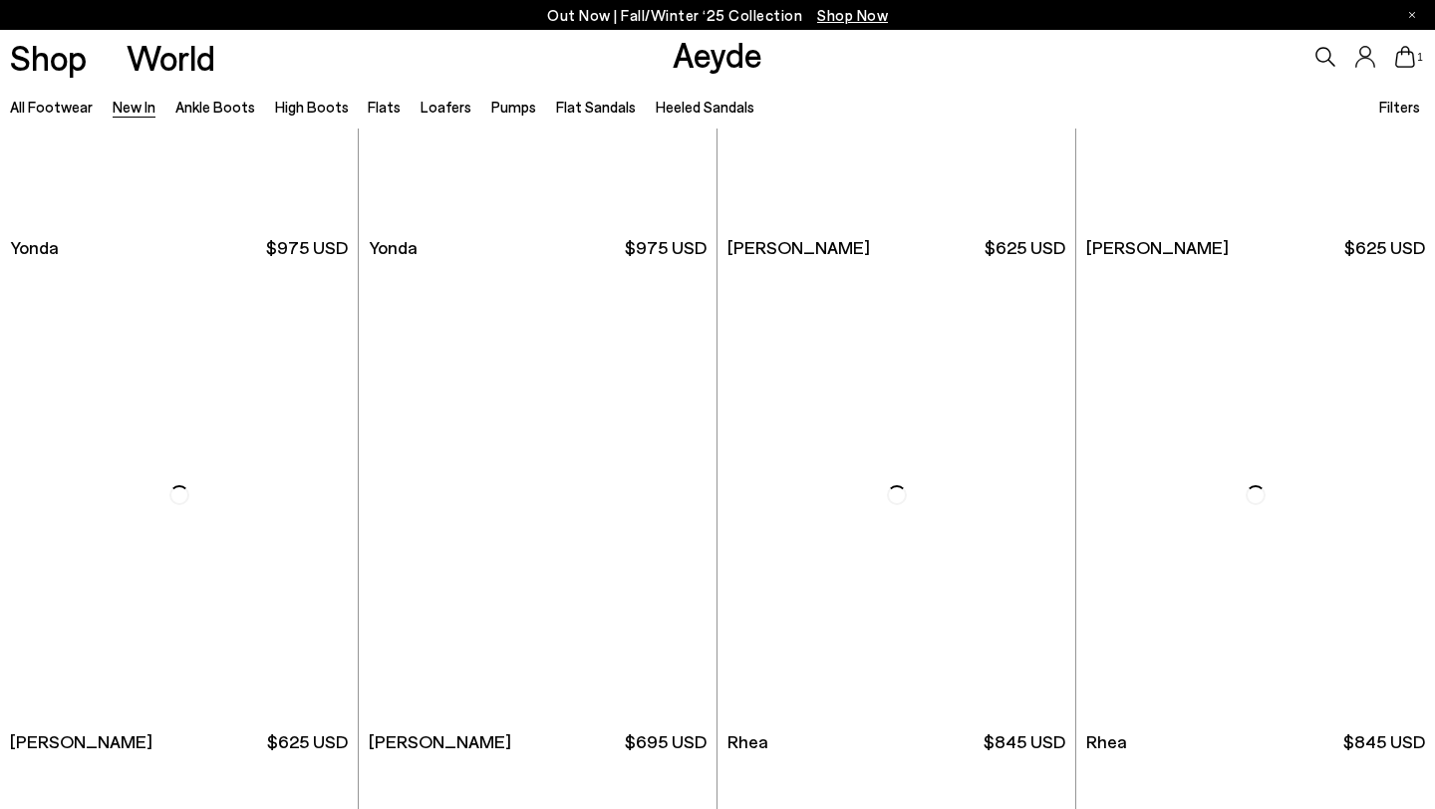
scroll to position [3474, 0]
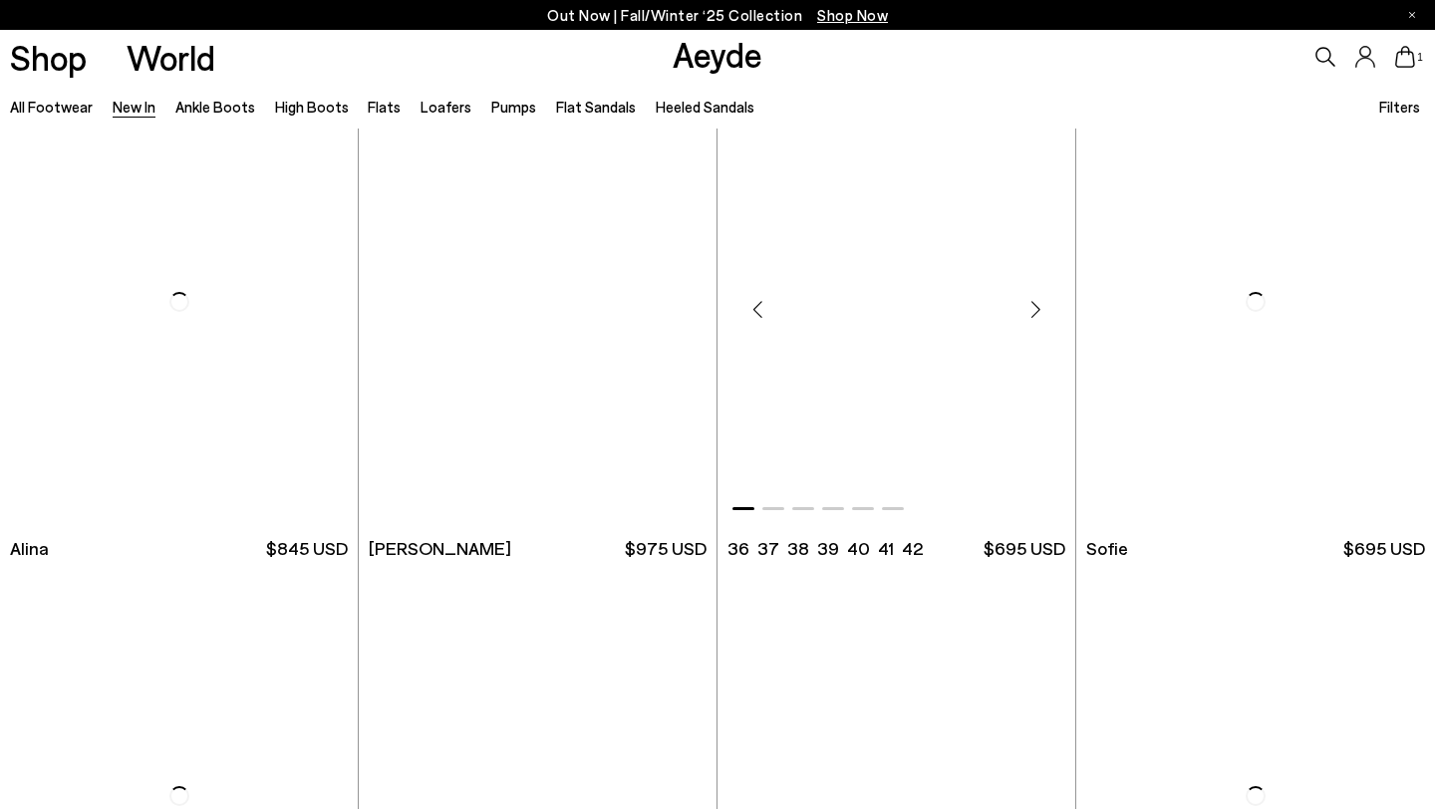
scroll to position [5974, 0]
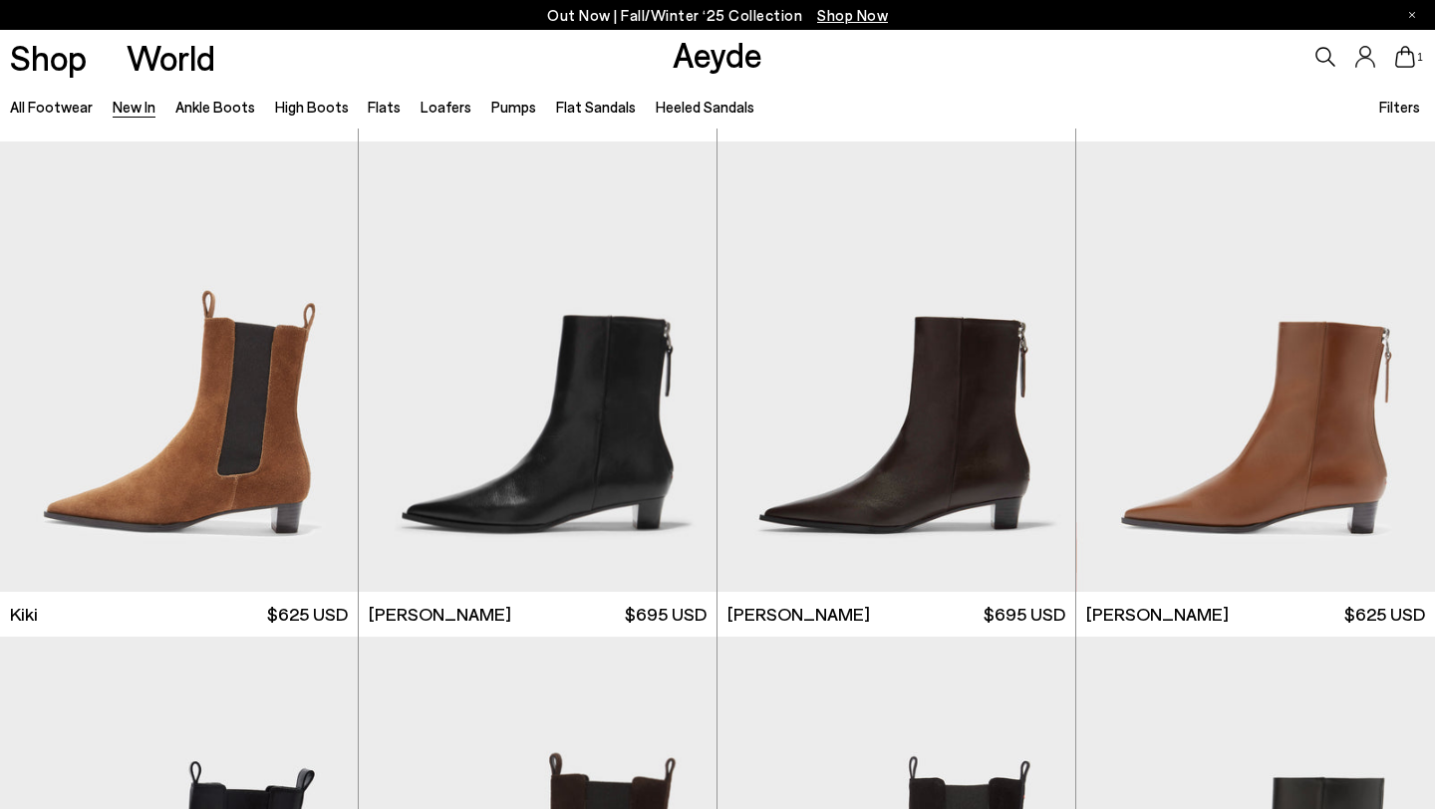
scroll to position [7401, 0]
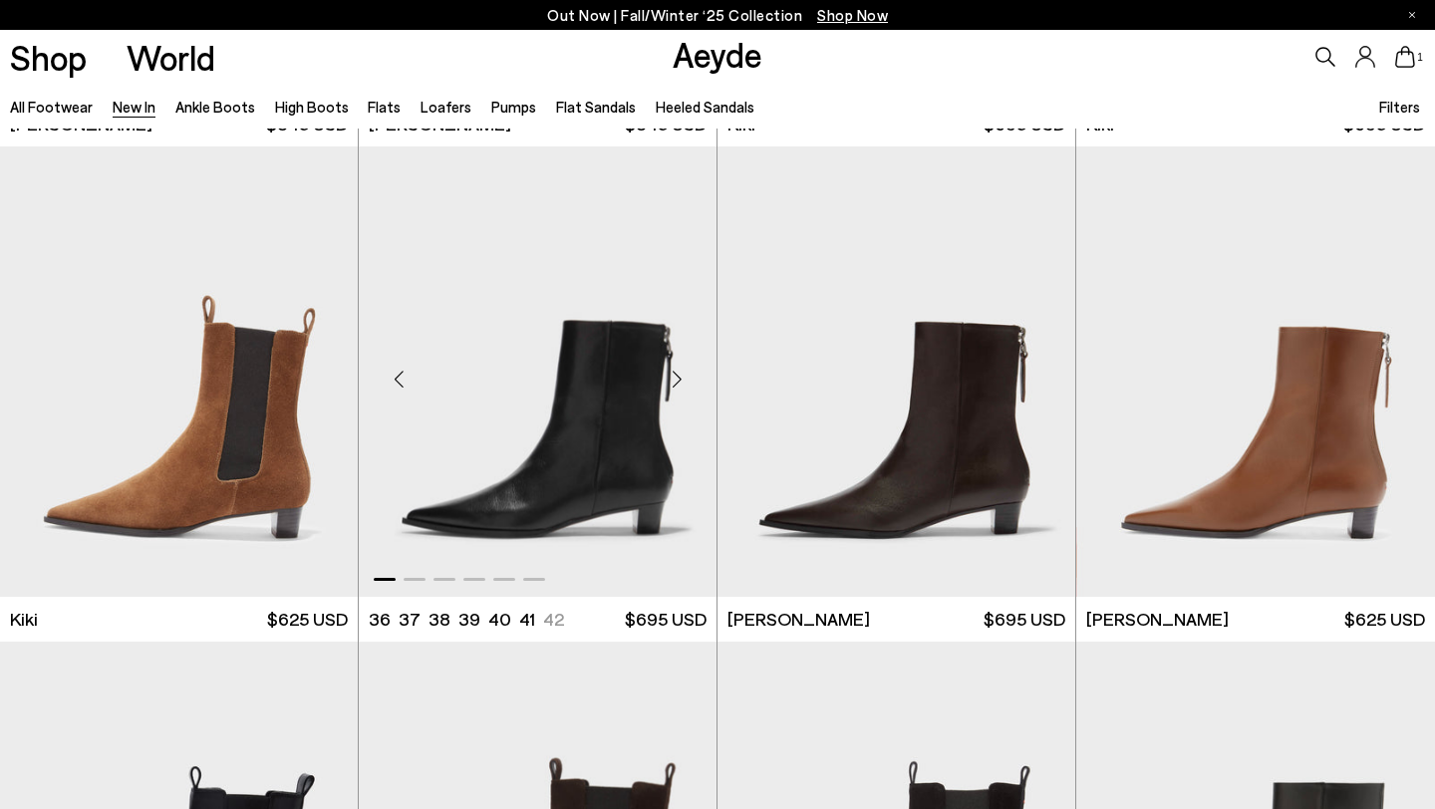
click at [624, 499] on img "1 / 6" at bounding box center [538, 370] width 358 height 449
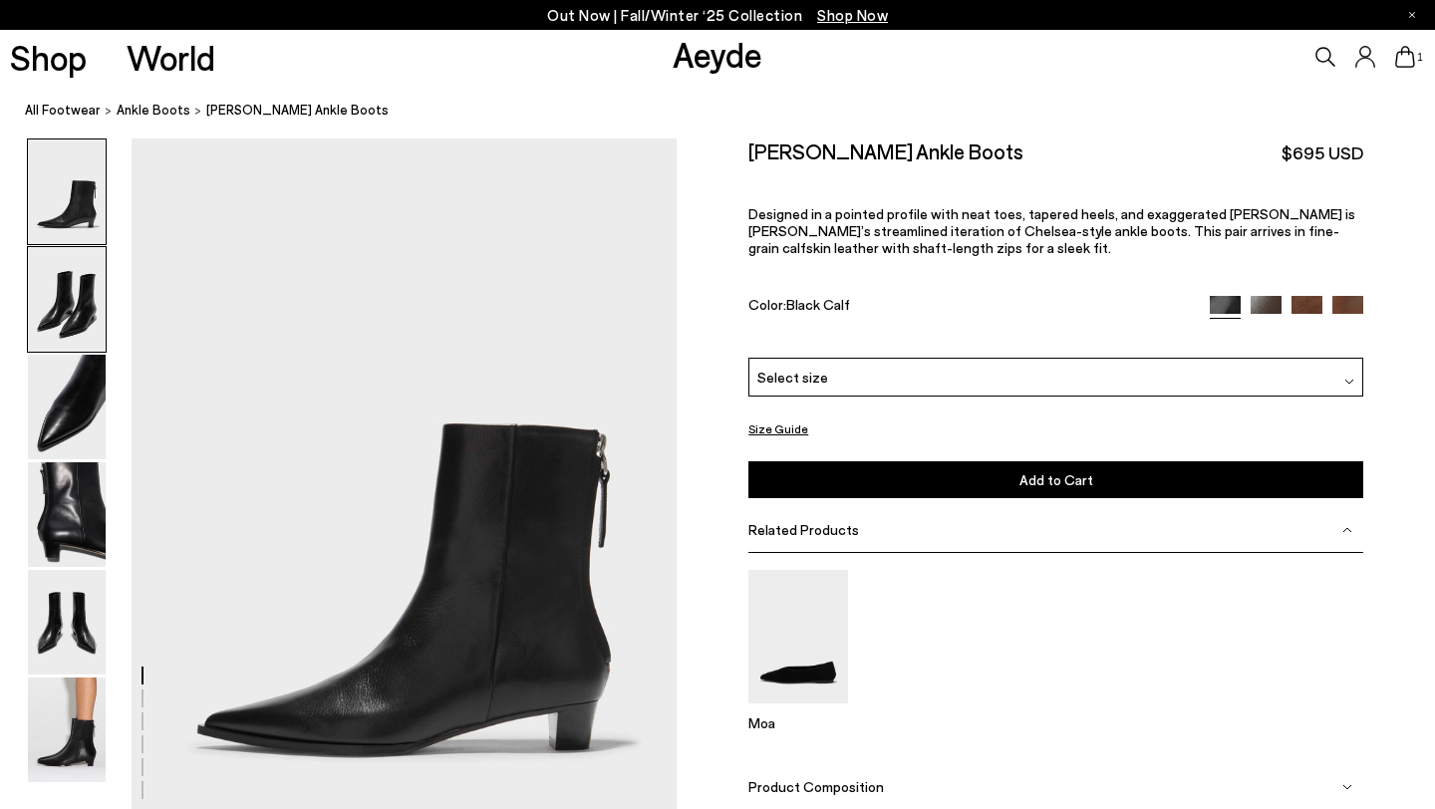
click at [74, 320] on img at bounding box center [67, 299] width 78 height 105
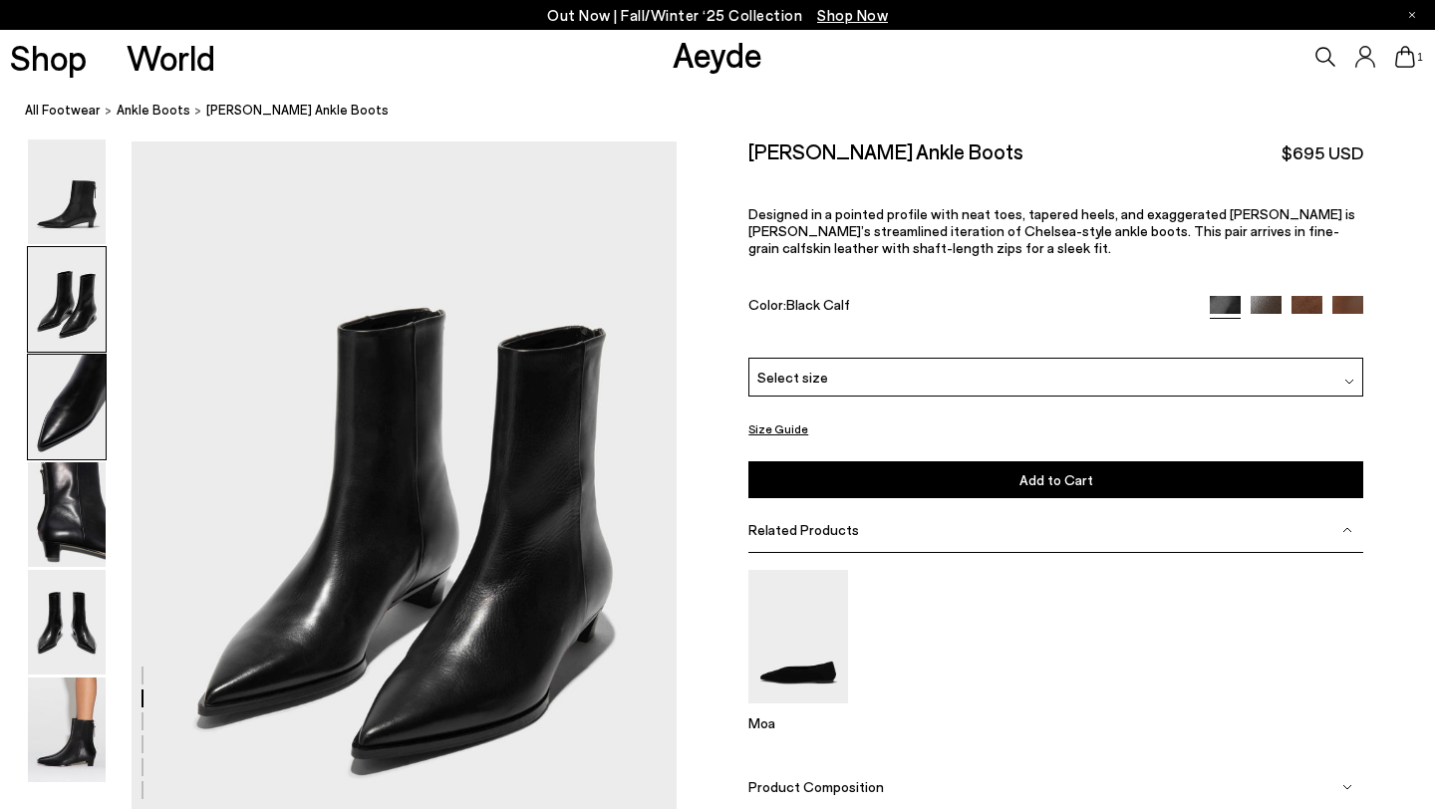
scroll to position [732, 0]
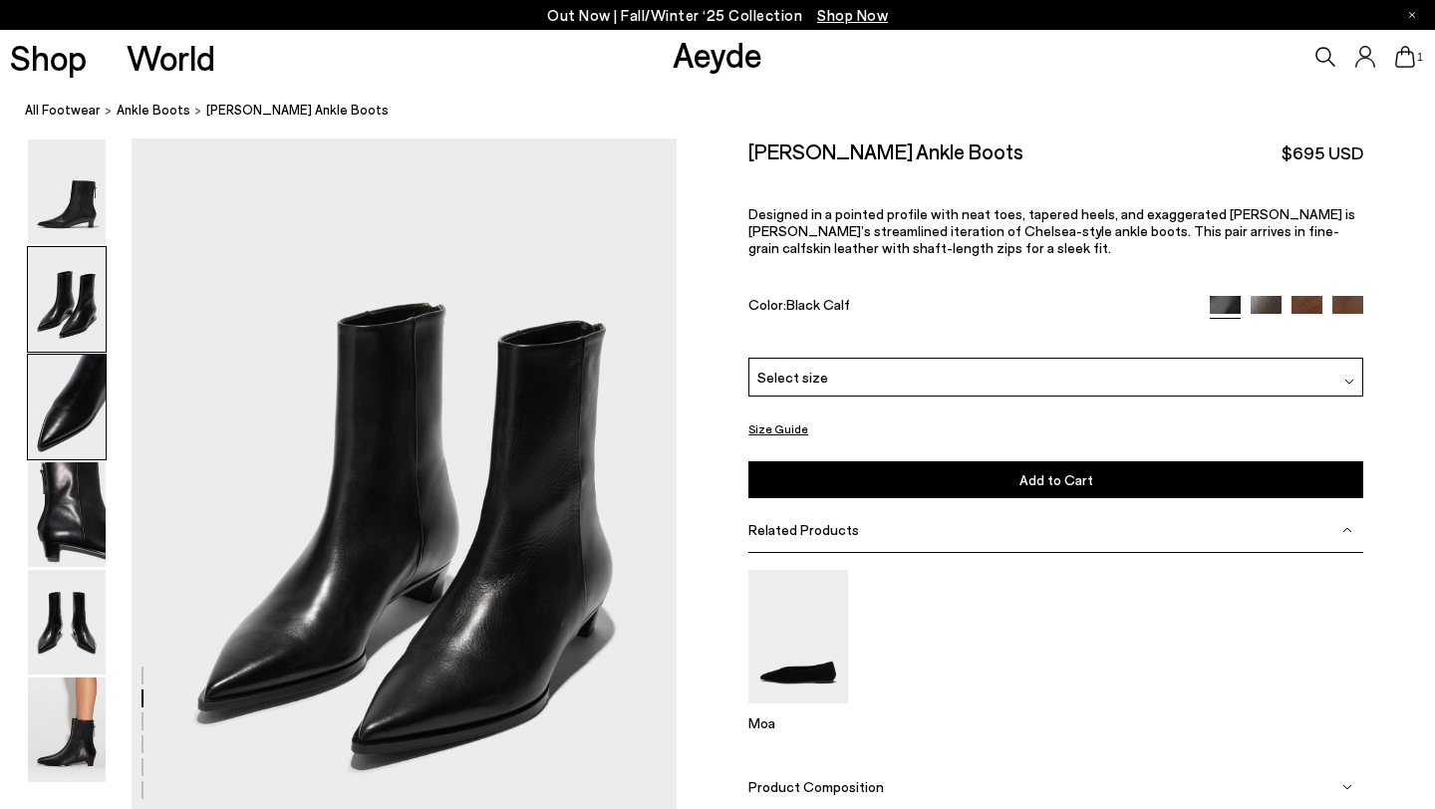
click at [70, 402] on img at bounding box center [67, 407] width 78 height 105
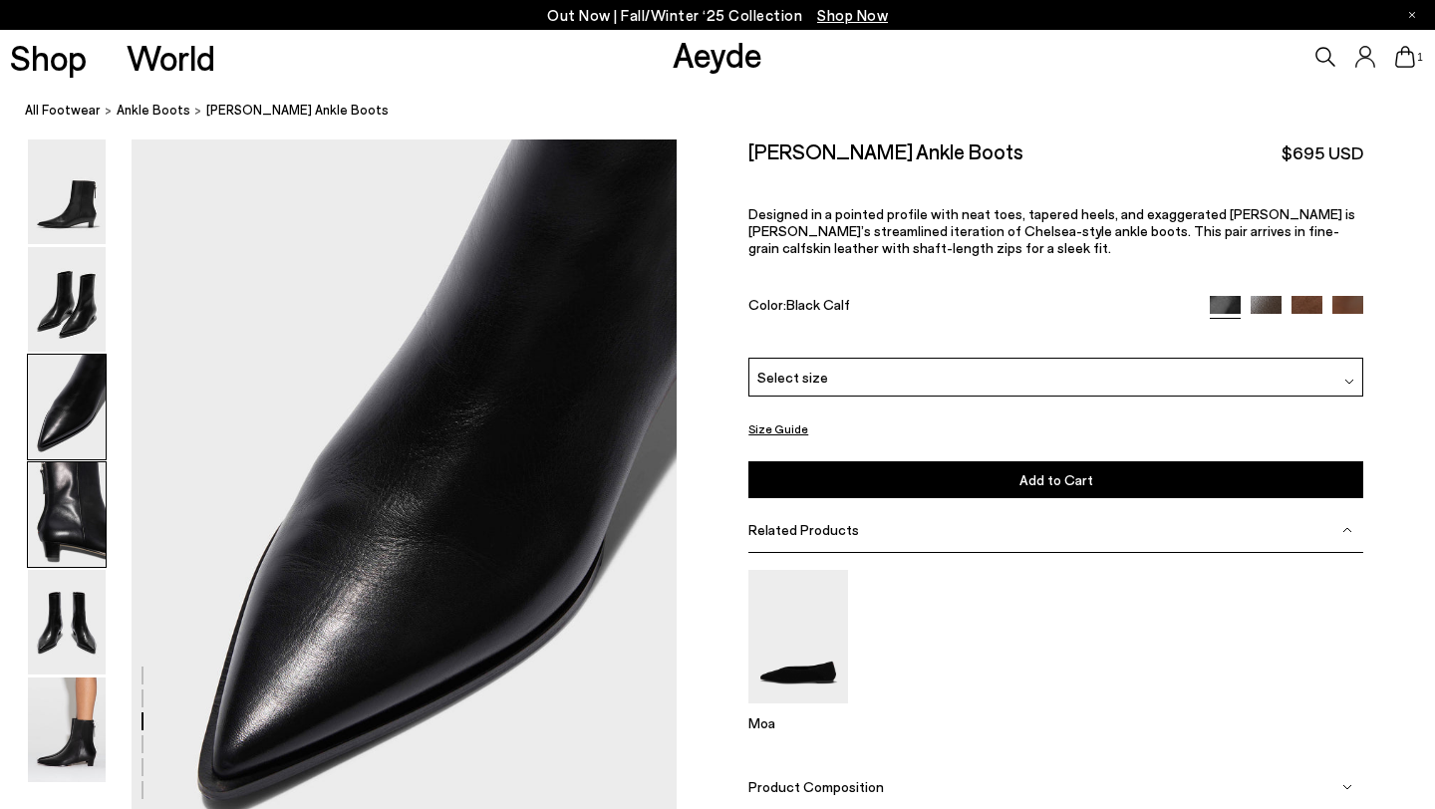
scroll to position [1462, 0]
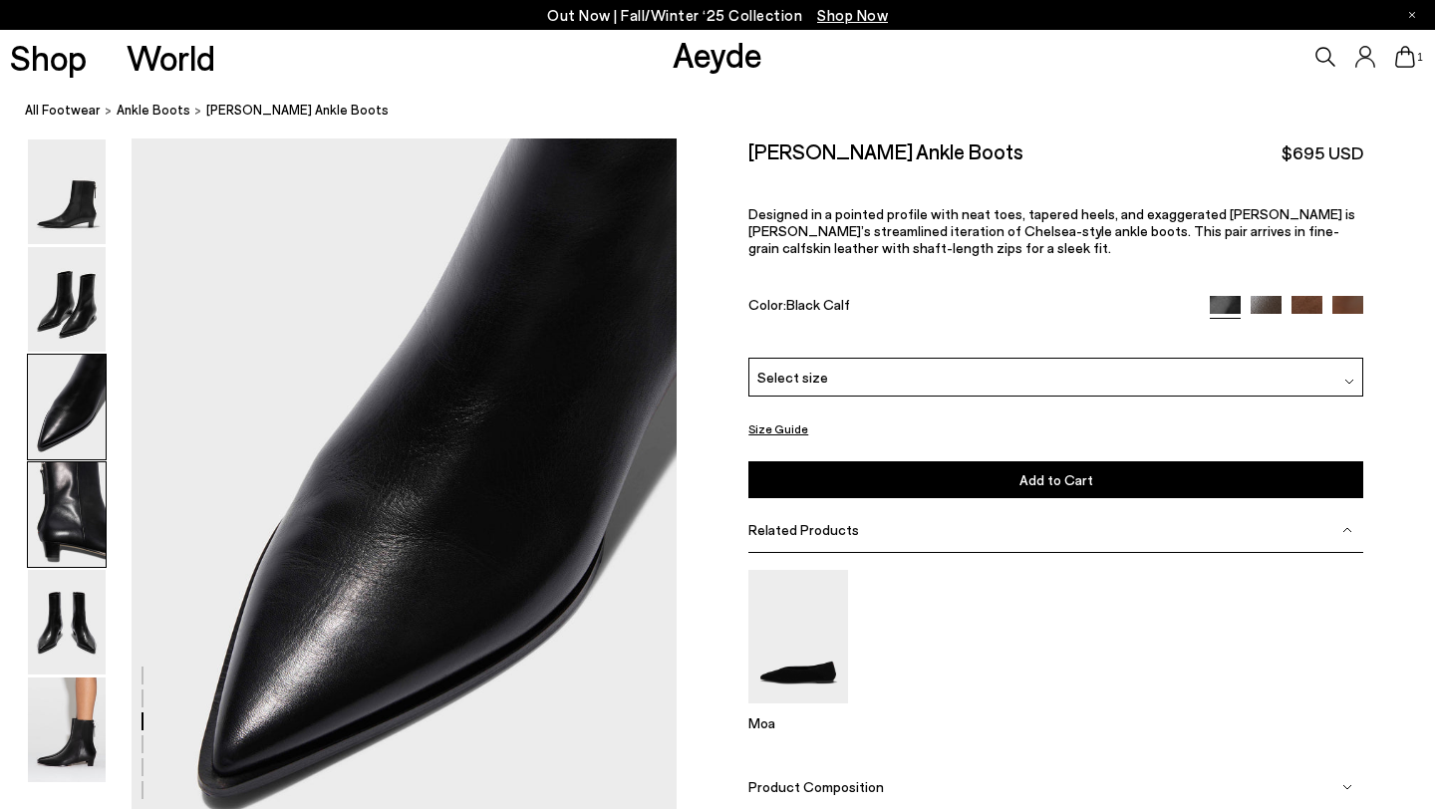
click at [63, 536] on img at bounding box center [67, 514] width 78 height 105
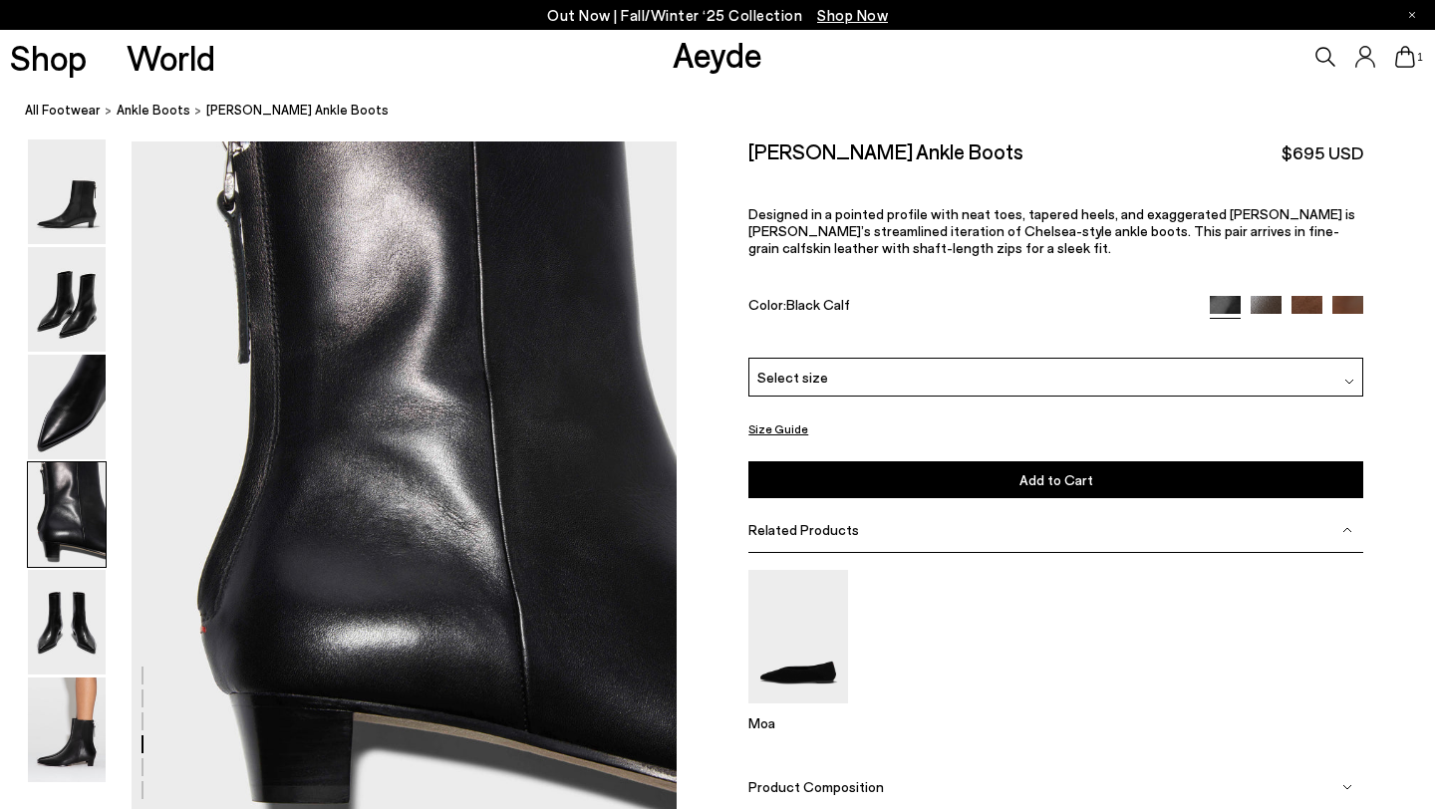
scroll to position [2192, 0]
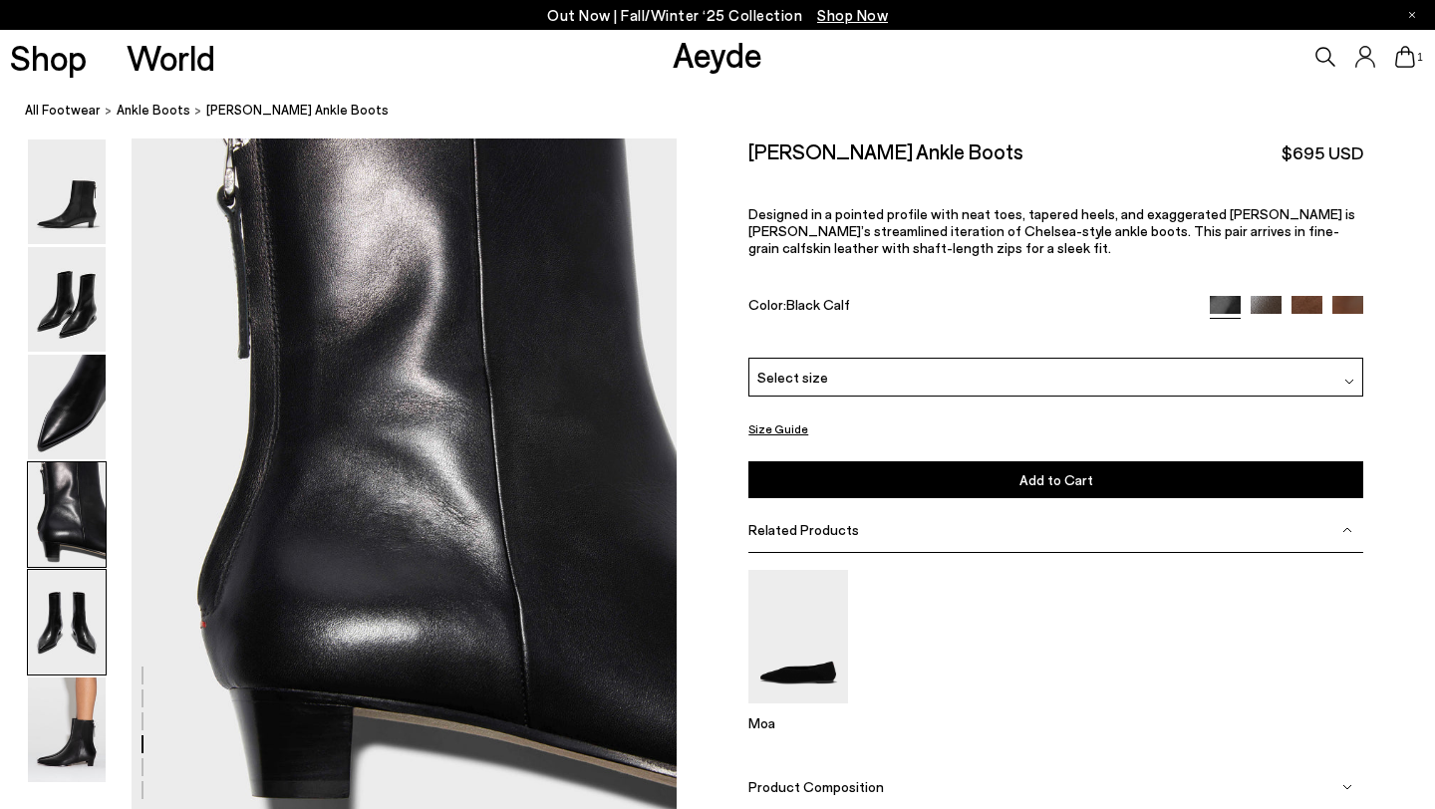
click at [60, 659] on img at bounding box center [67, 622] width 78 height 105
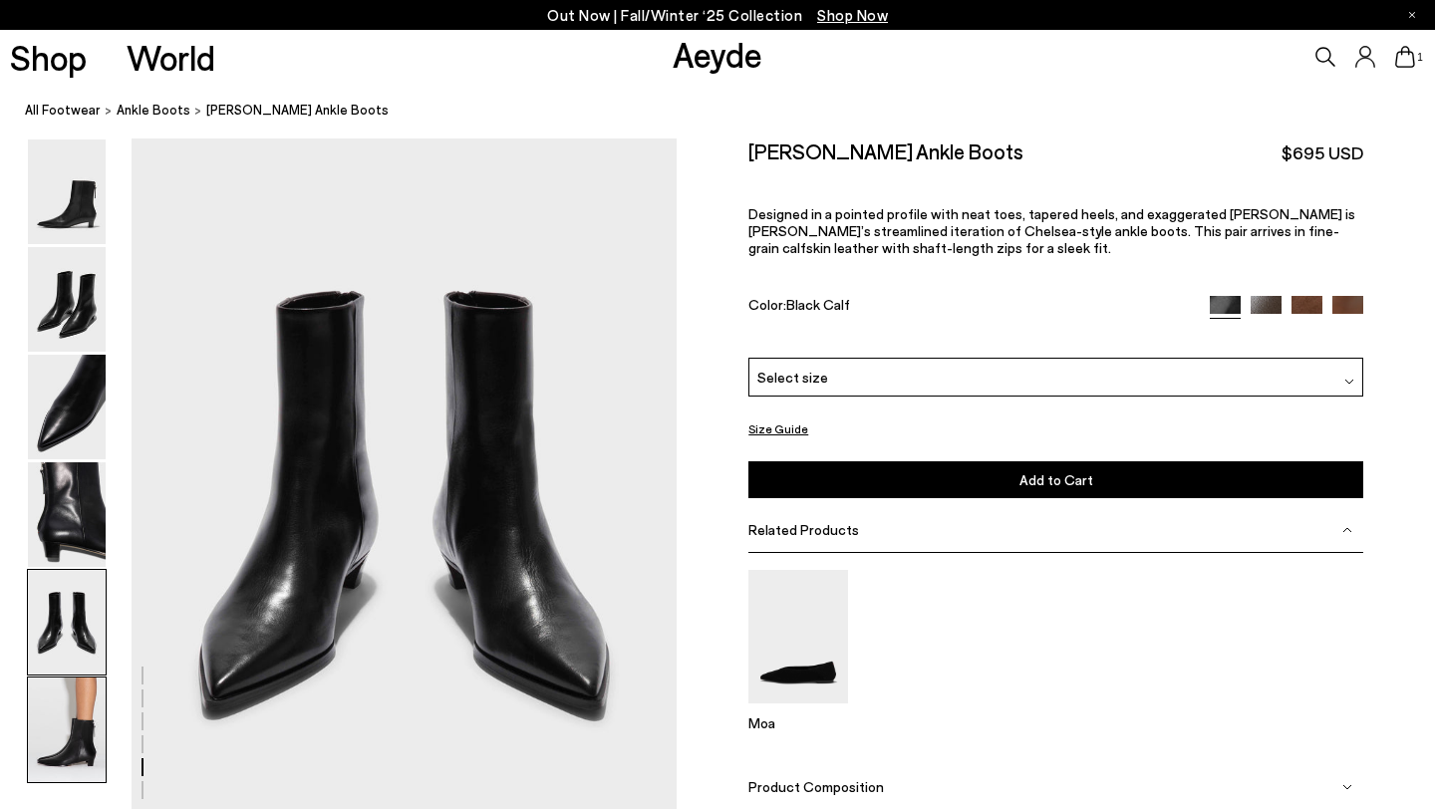
click at [59, 726] on img at bounding box center [67, 730] width 78 height 105
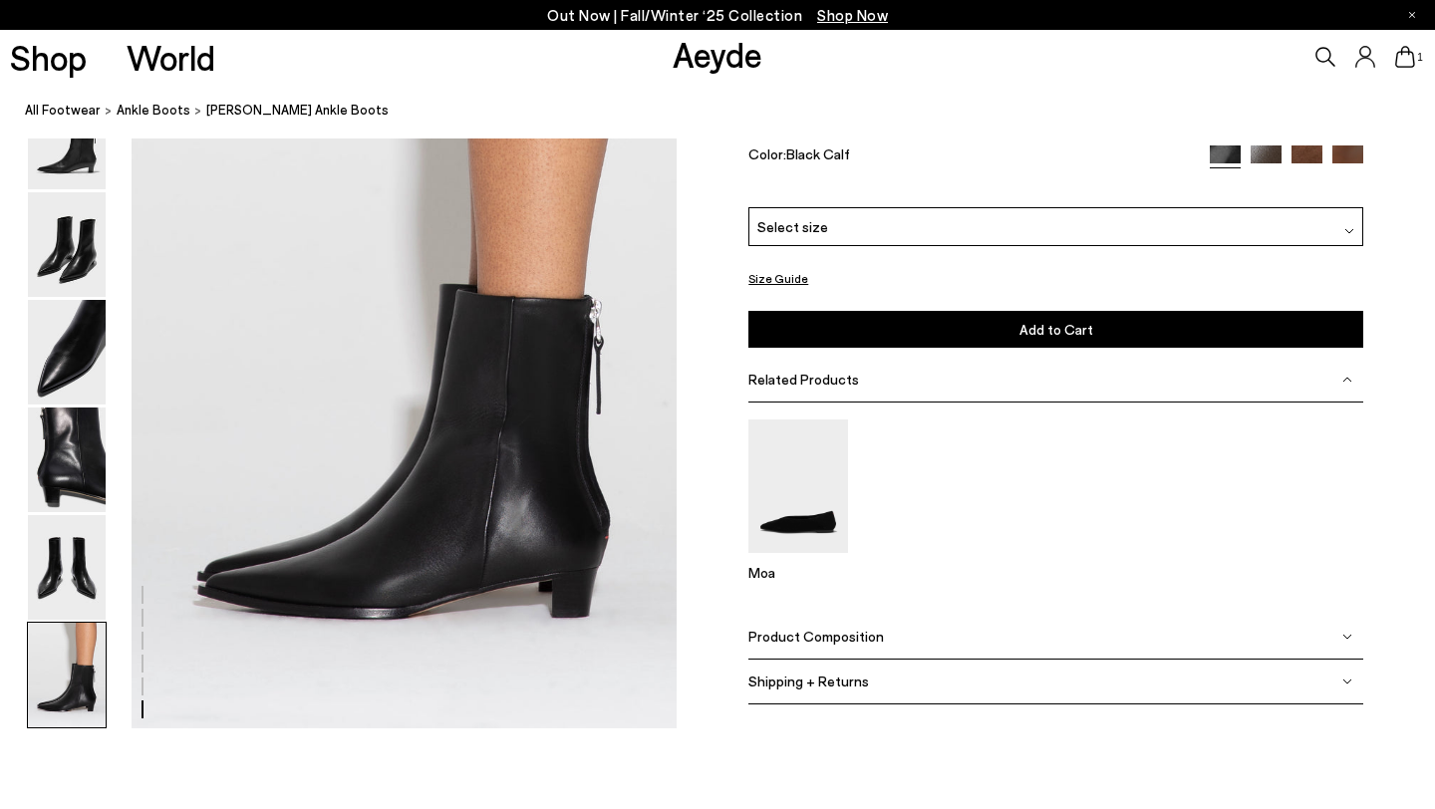
scroll to position [3788, 0]
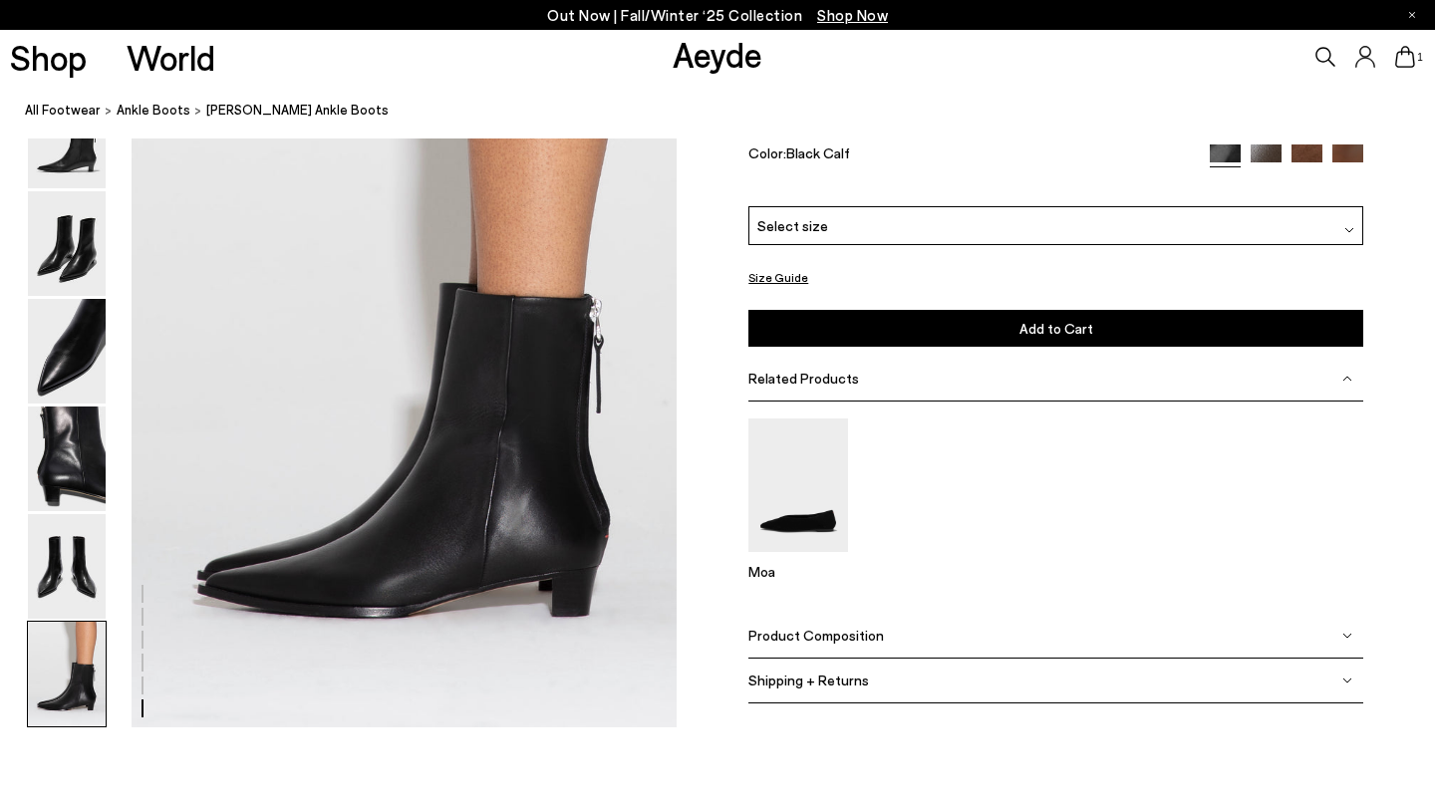
click at [844, 232] on div "Select size" at bounding box center [1055, 225] width 615 height 39
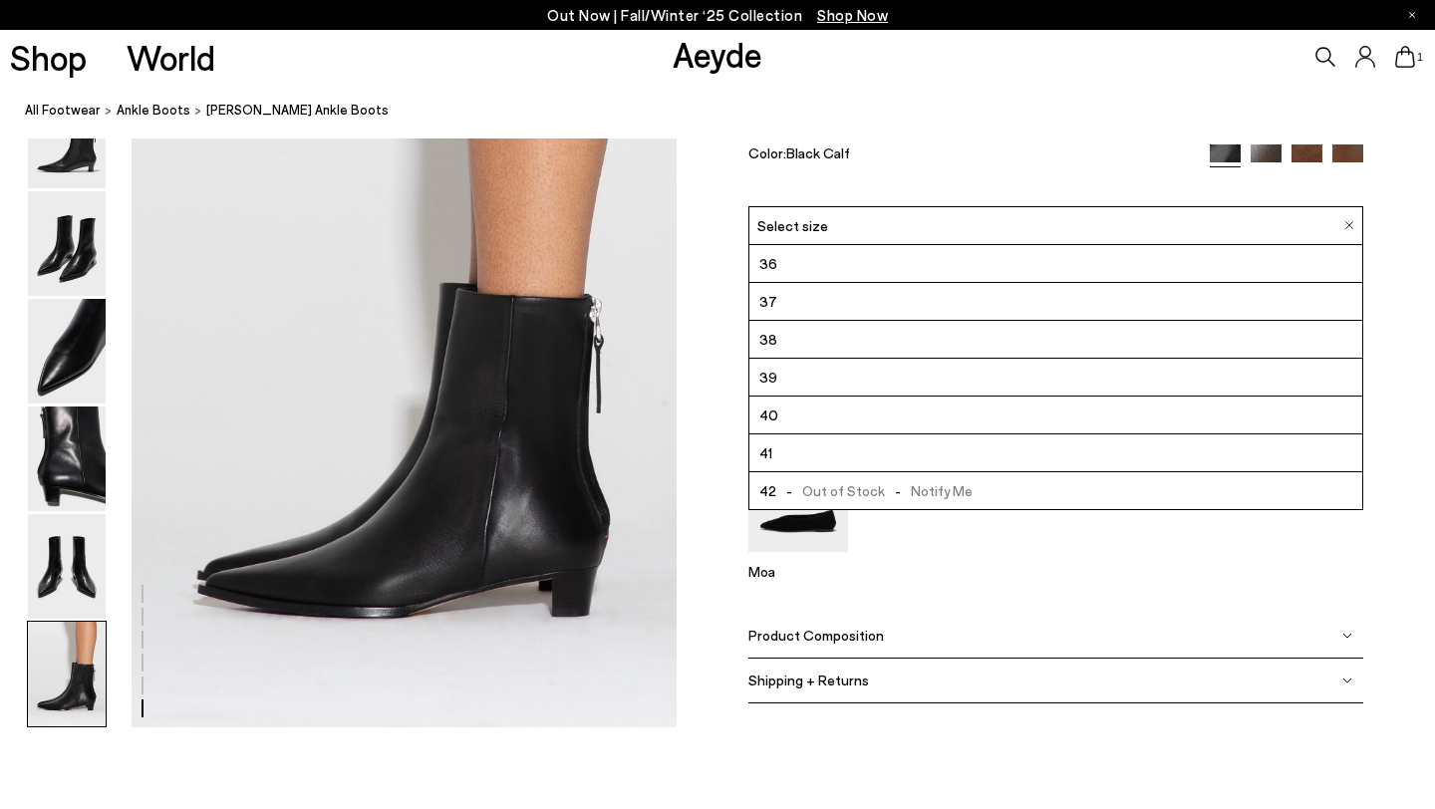
click at [785, 370] on li "39" at bounding box center [1055, 378] width 613 height 38
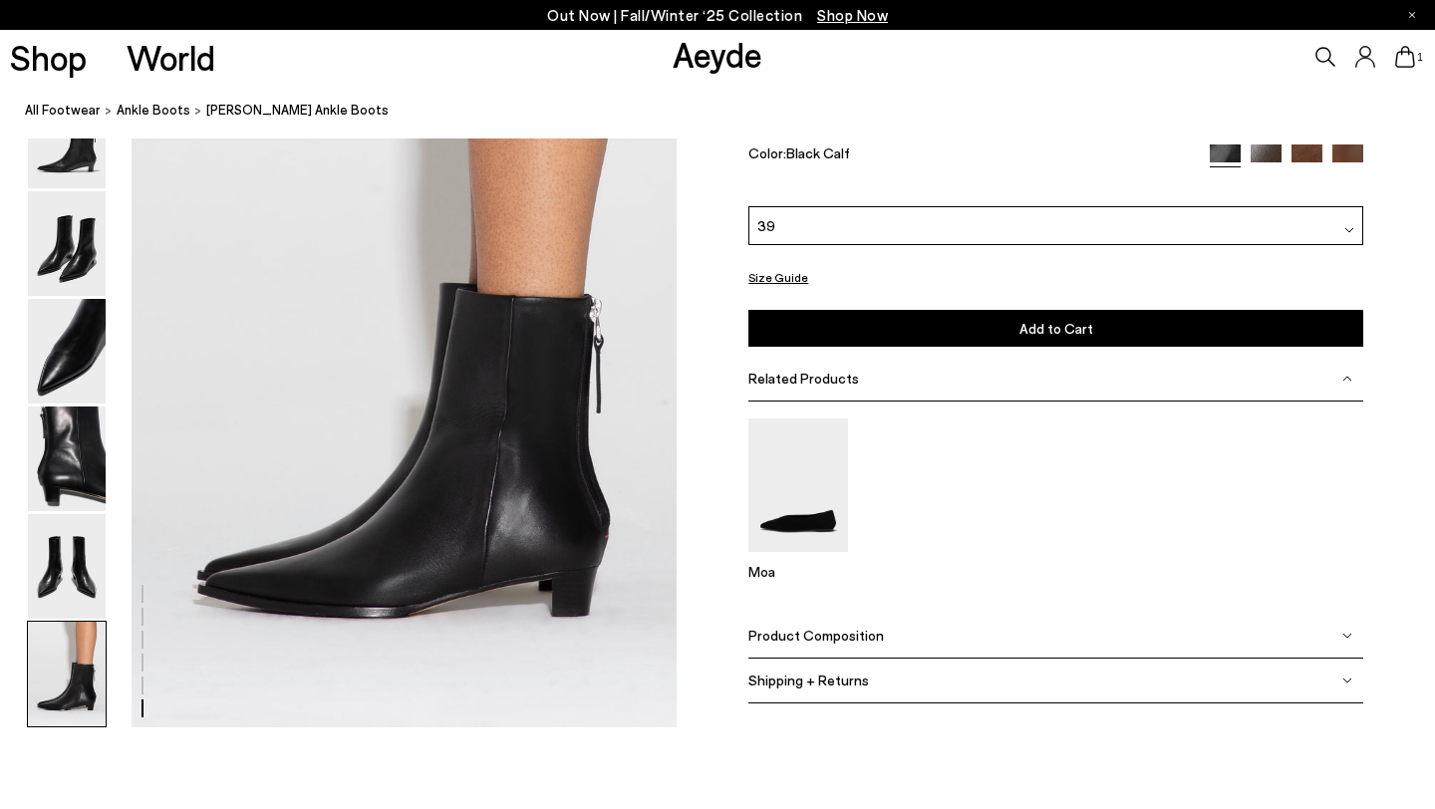
click at [957, 326] on button "Add to Cart Select a Size First" at bounding box center [1055, 328] width 615 height 37
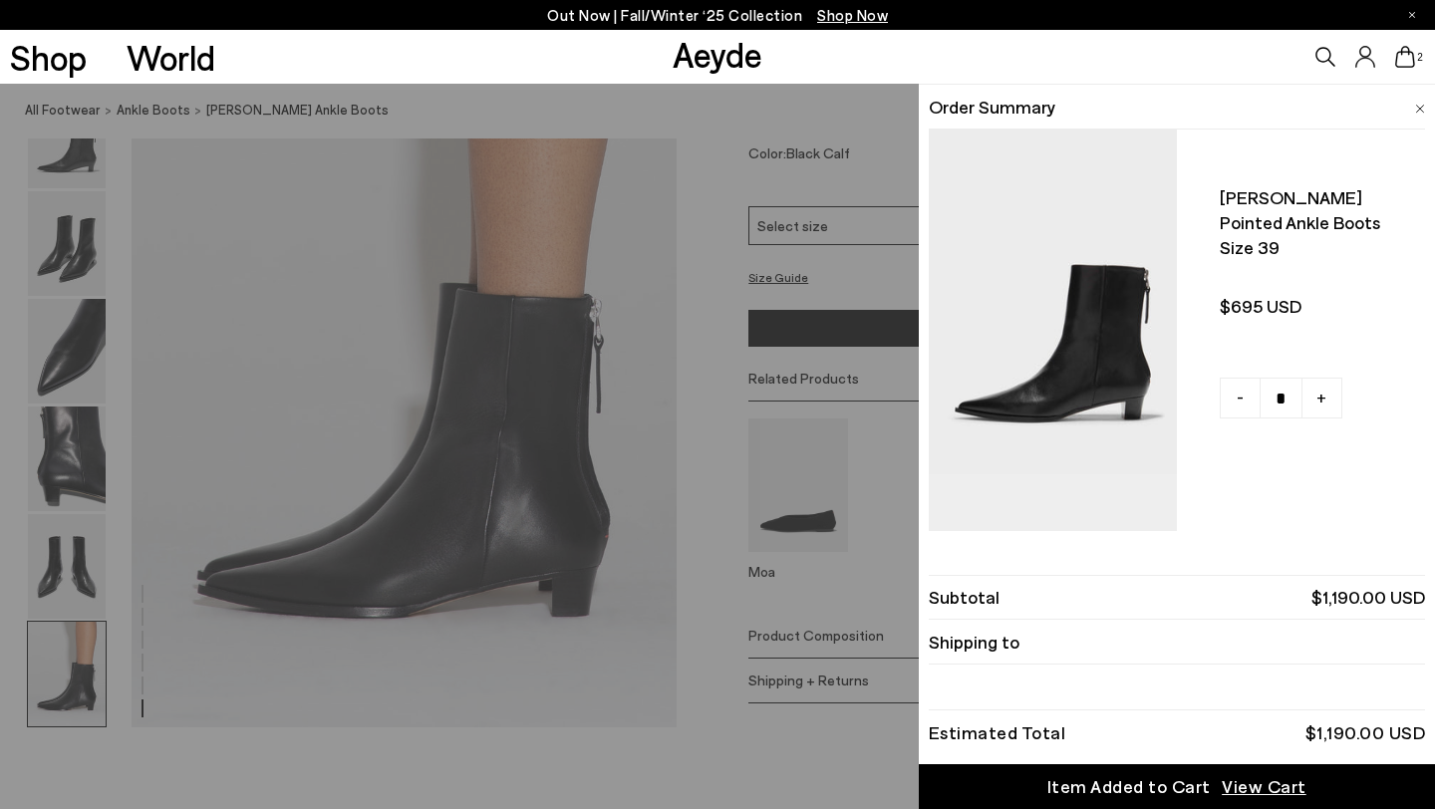
click at [388, 208] on div "Quick Add Color Size View Details Order Summary Harriet pointed ankle boots Siz…" at bounding box center [717, 446] width 1435 height 725
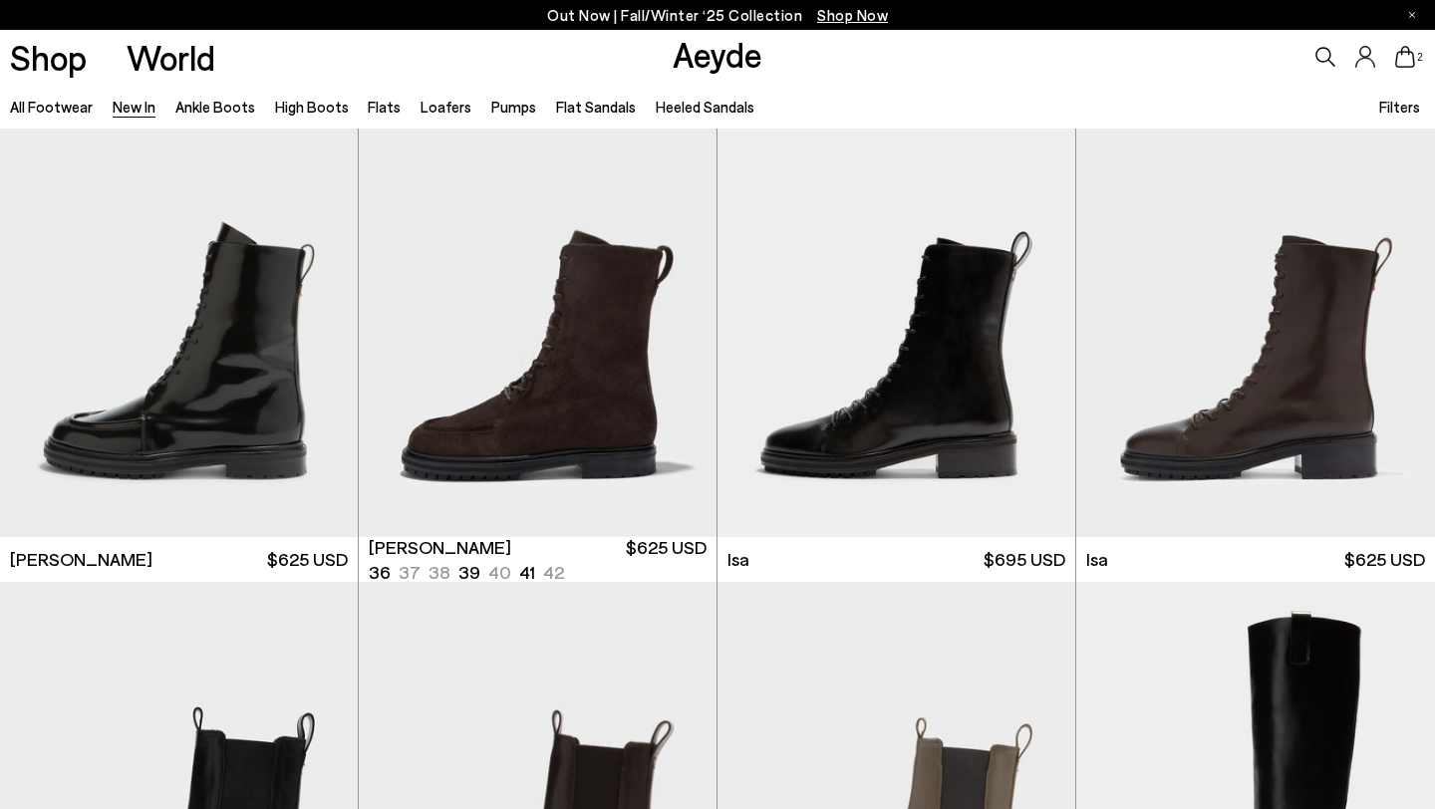
scroll to position [9440, 0]
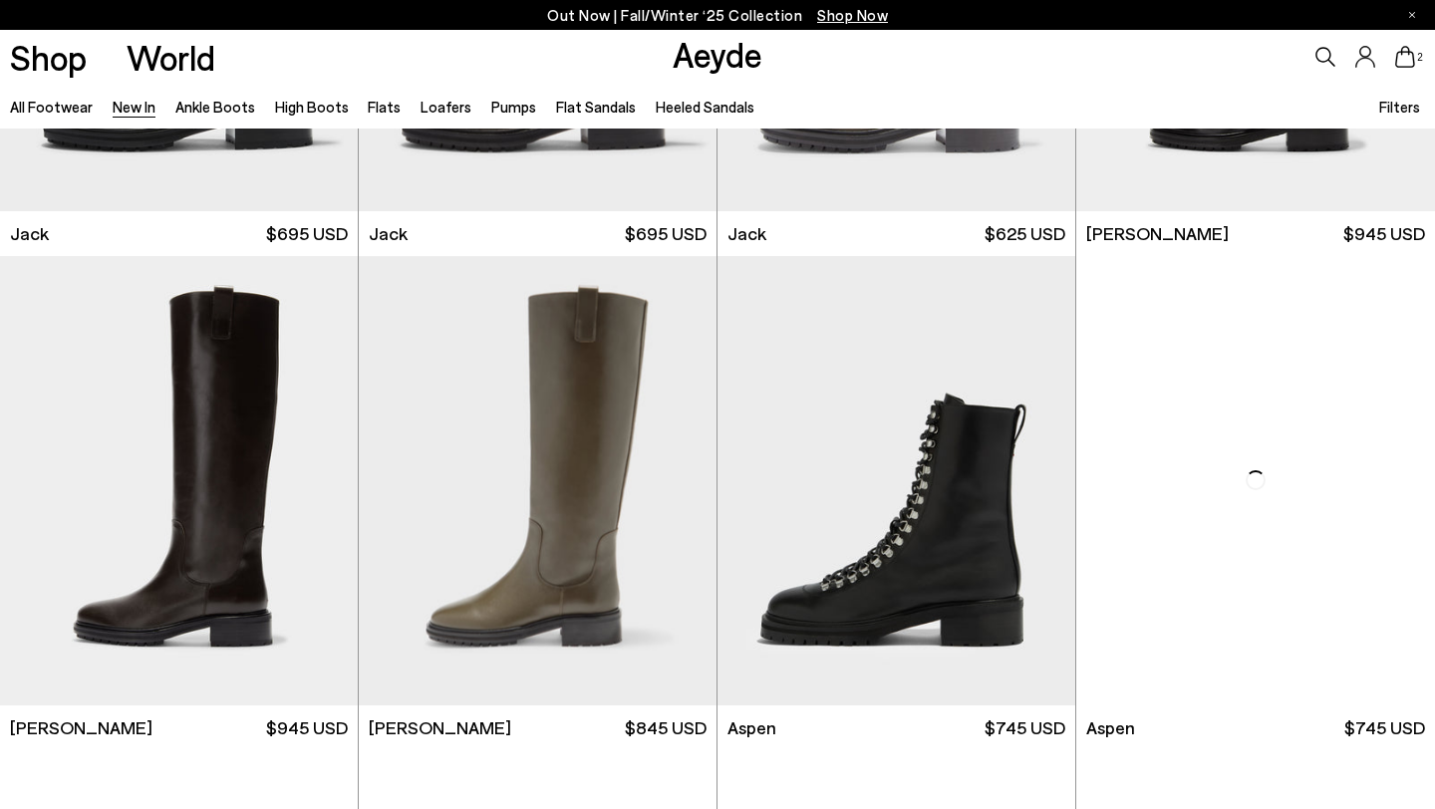
scroll to position [10679, 0]
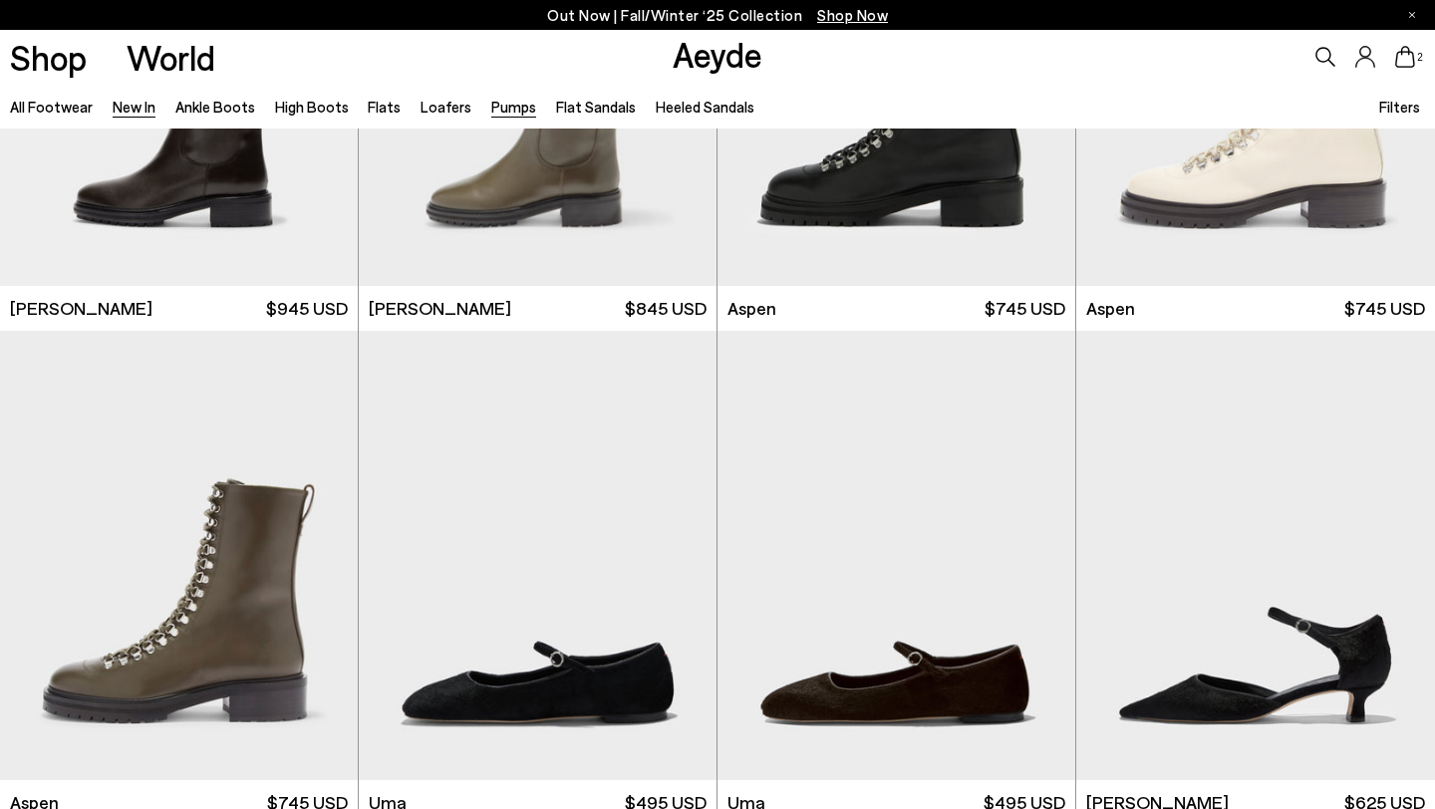
click at [494, 109] on link "Pumps" at bounding box center [513, 107] width 45 height 18
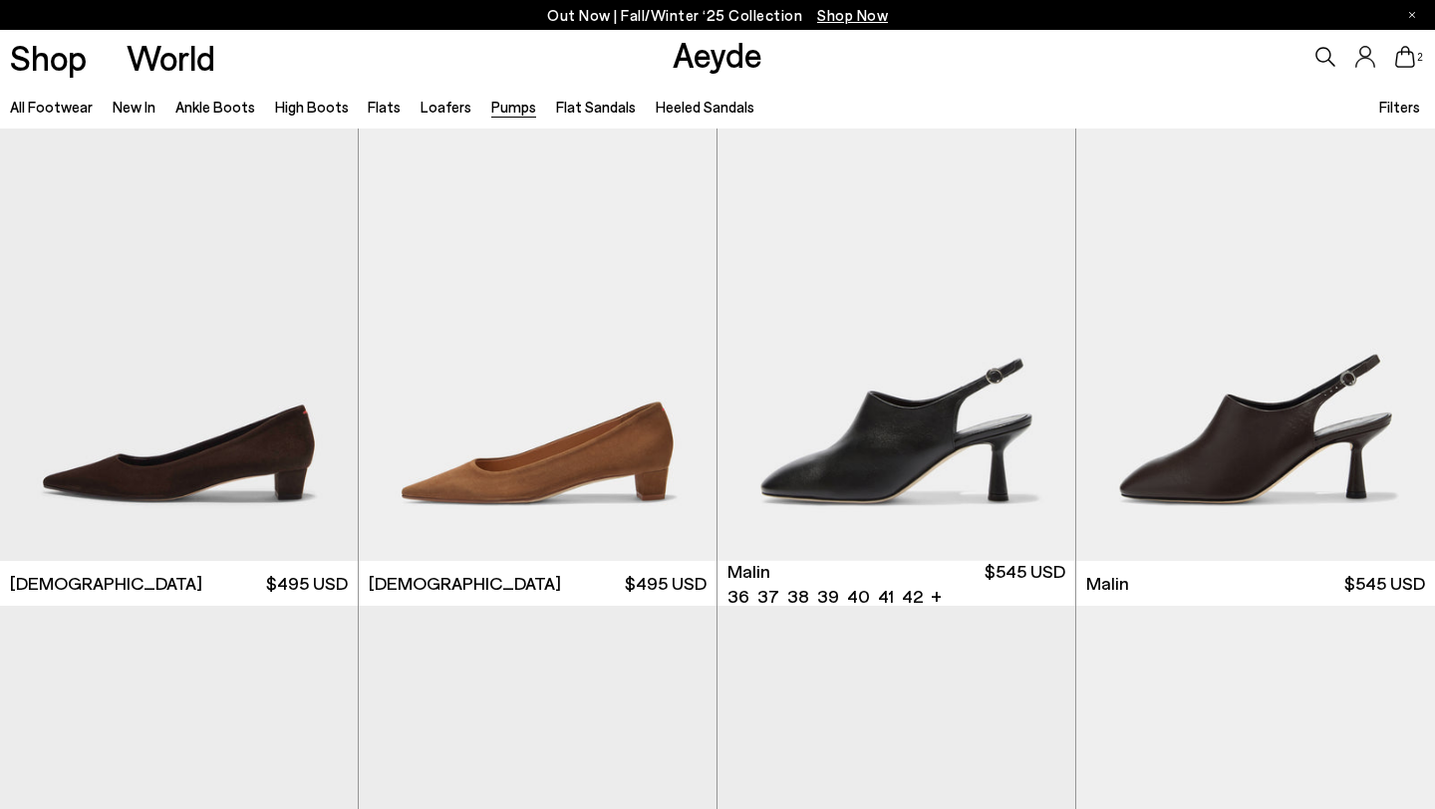
scroll to position [2986, 0]
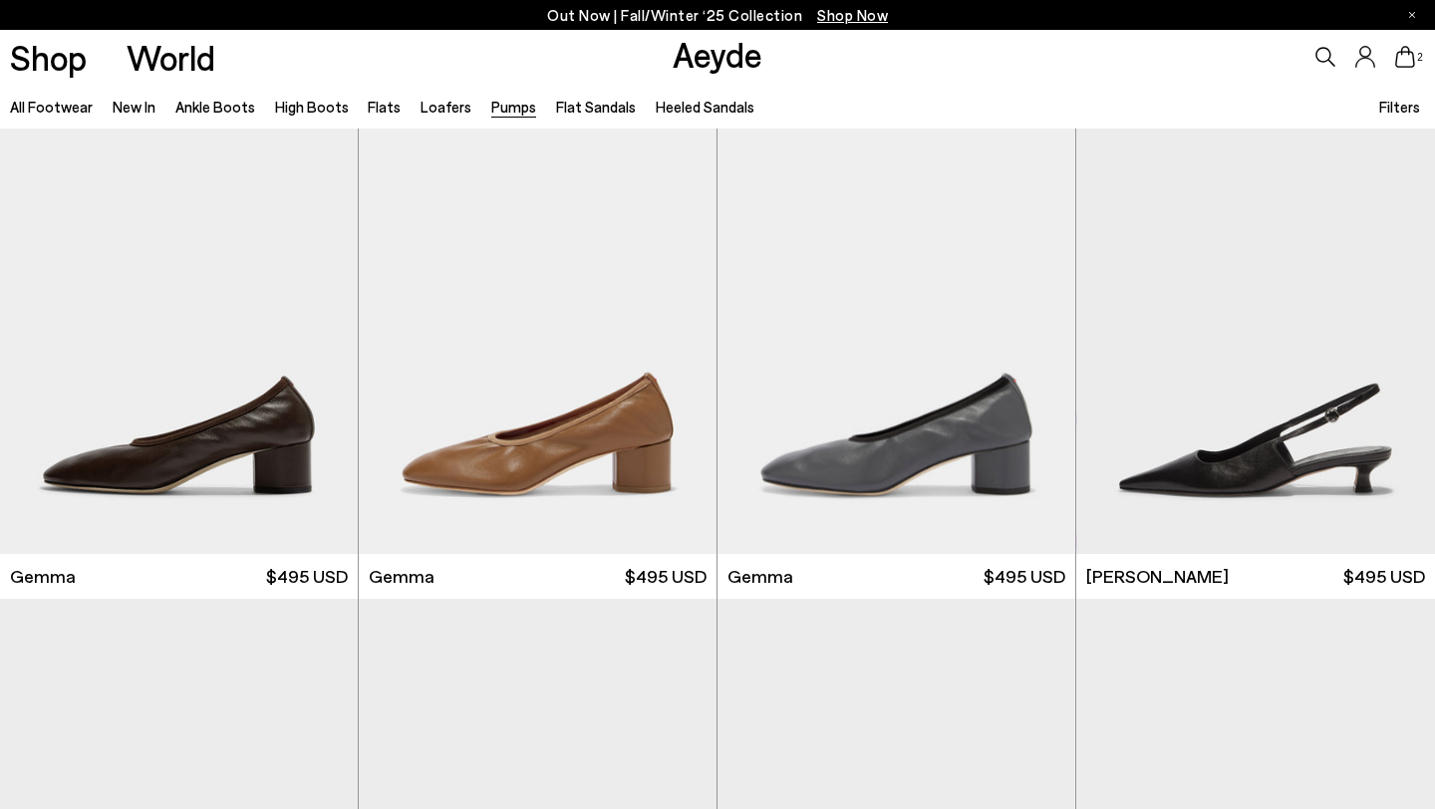
scroll to position [5605, 0]
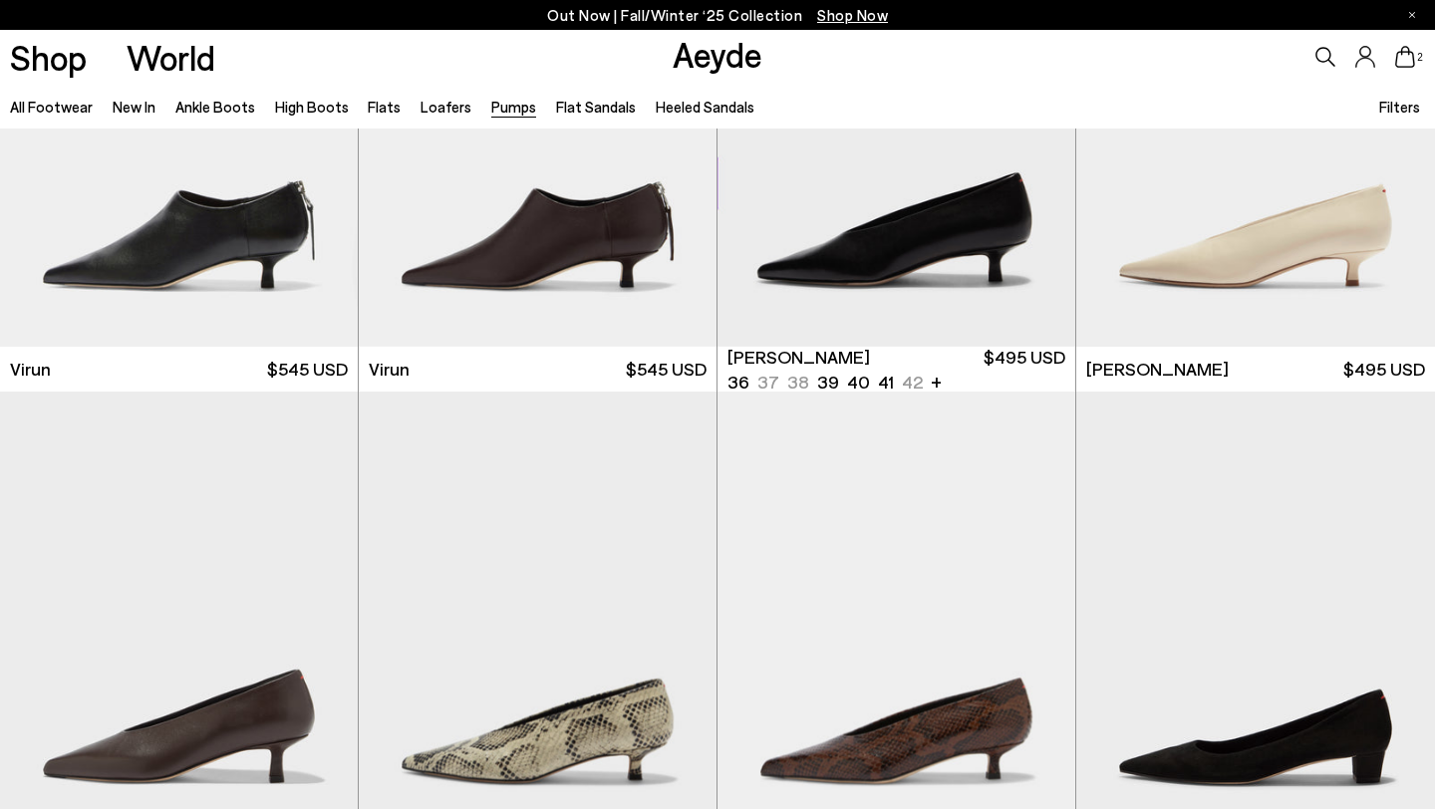
scroll to position [2211, 0]
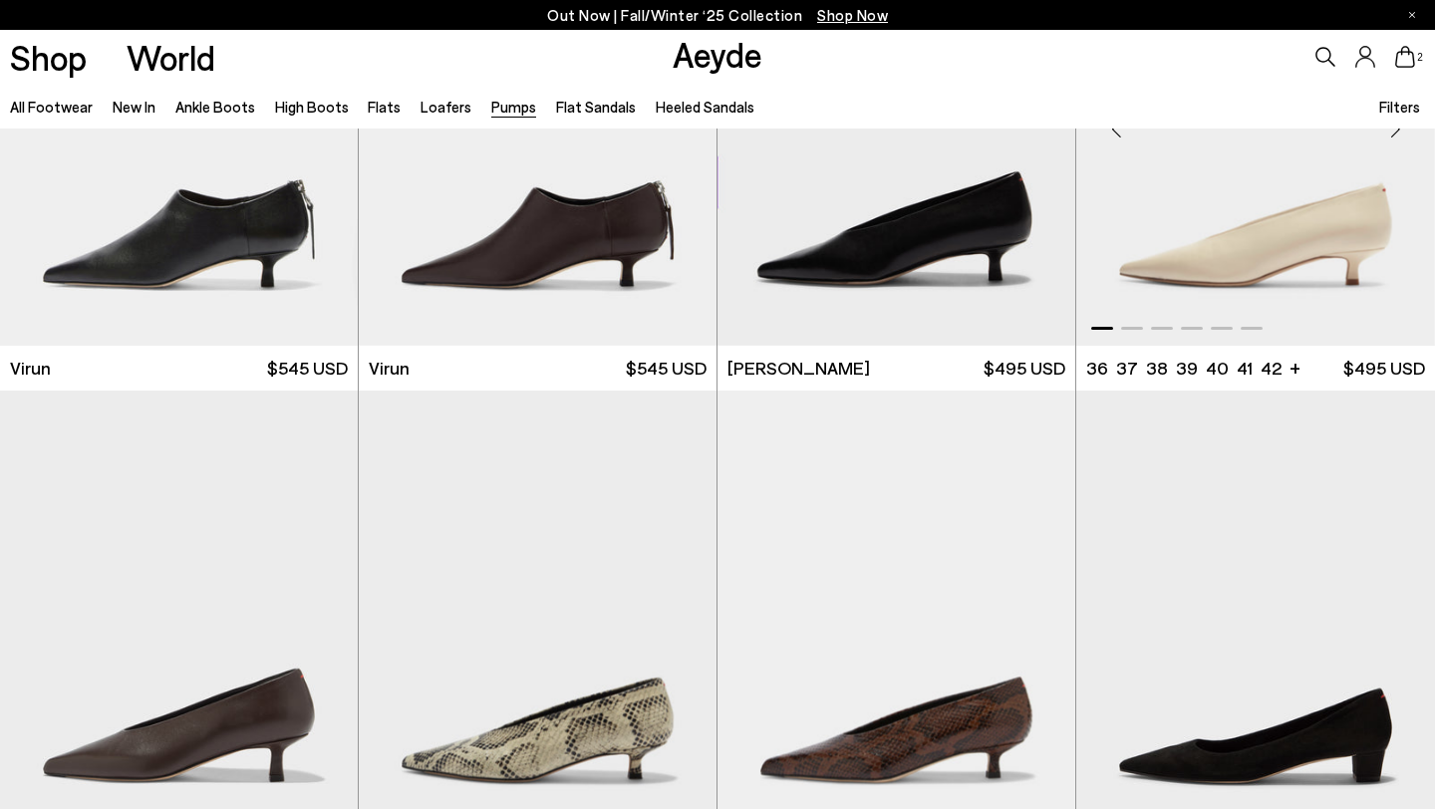
click at [1233, 268] on img "1 / 6" at bounding box center [1255, 120] width 359 height 449
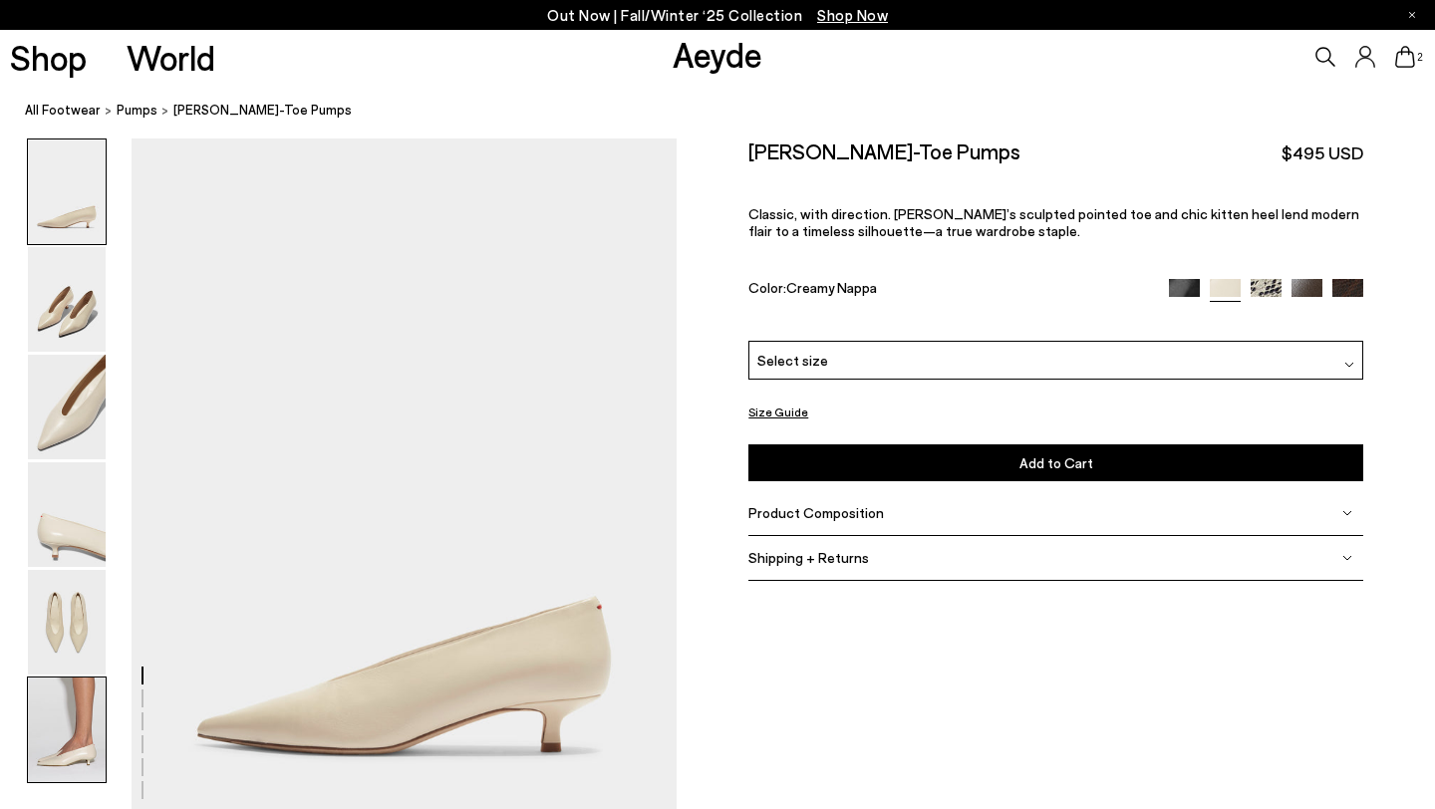
click at [70, 726] on img at bounding box center [67, 730] width 78 height 105
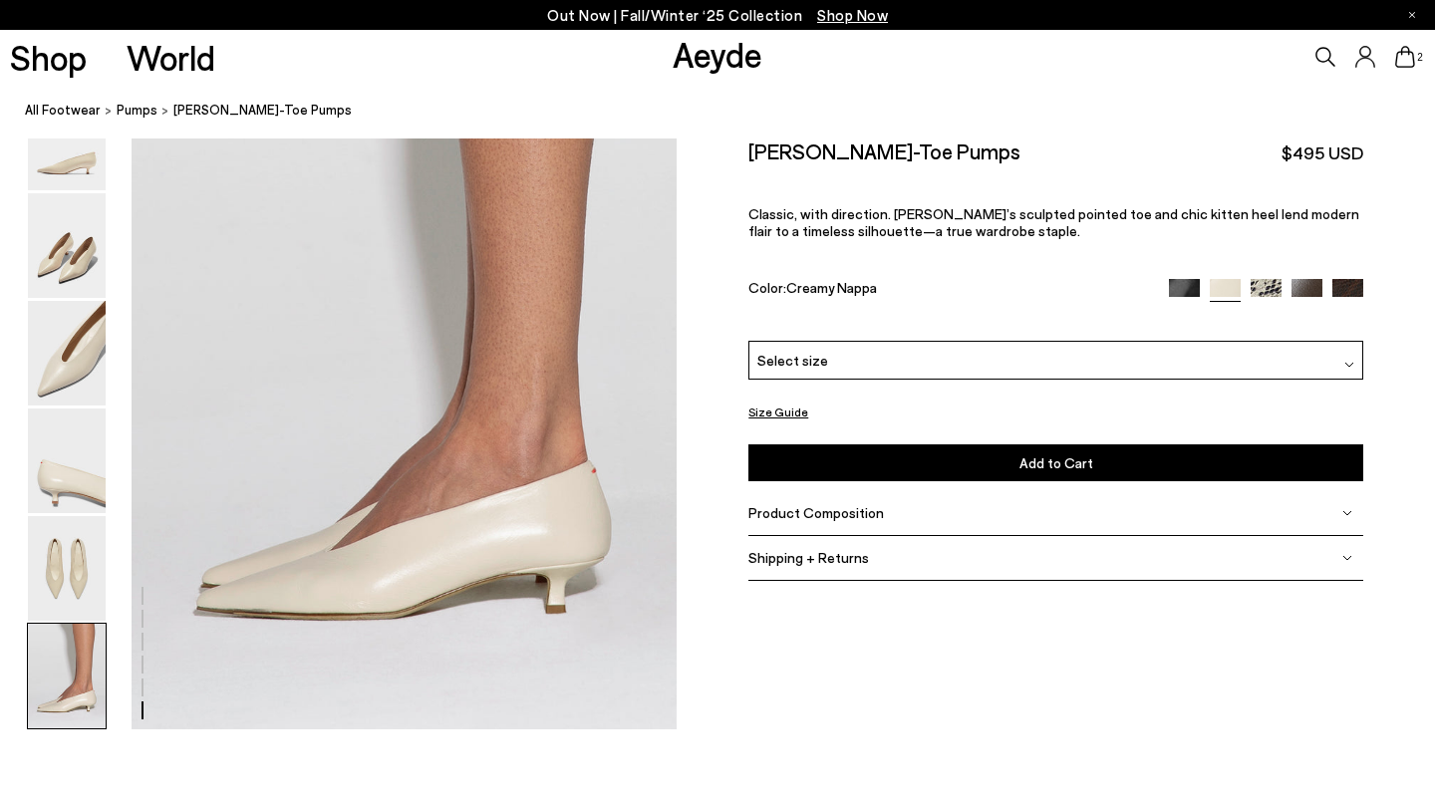
scroll to position [3788, 0]
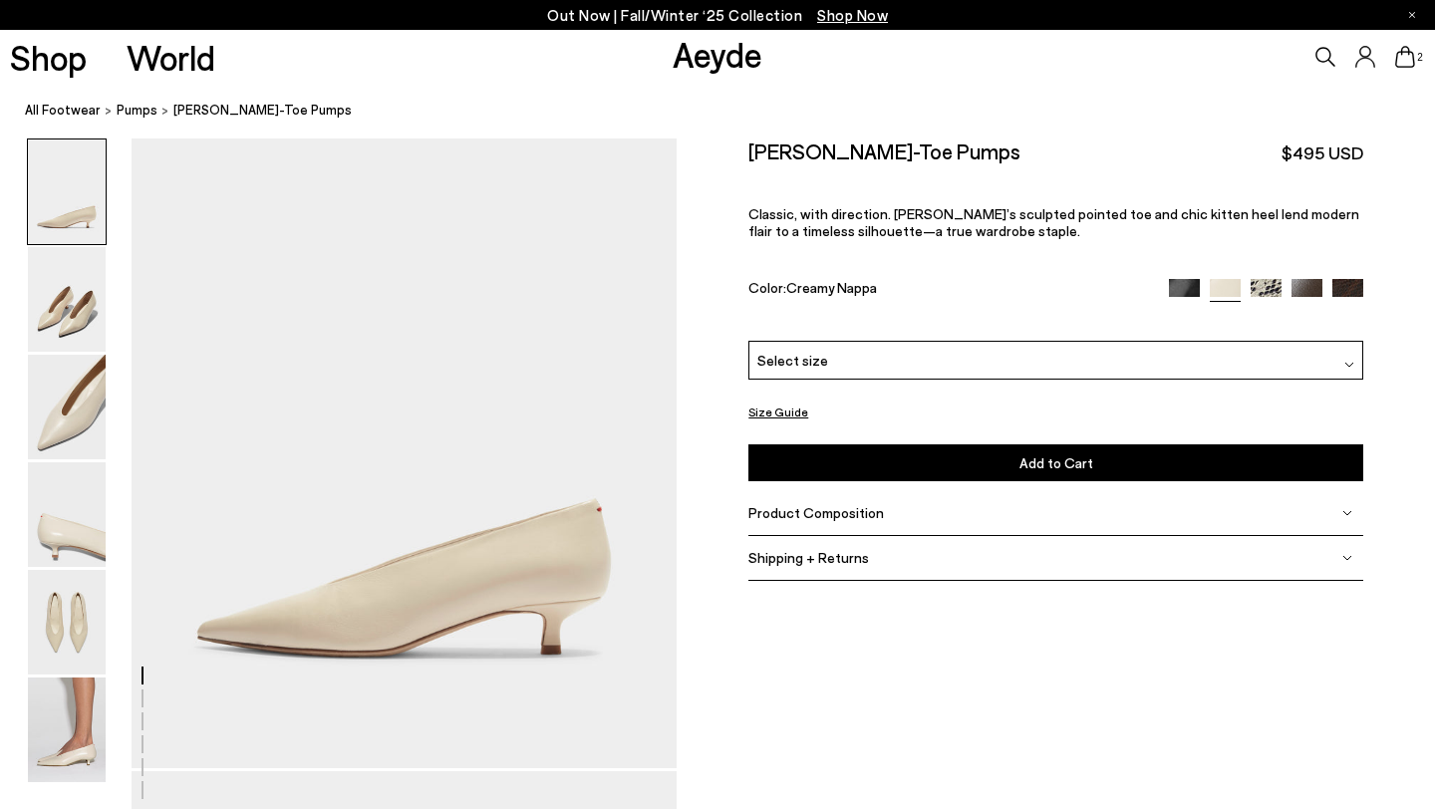
scroll to position [0, 0]
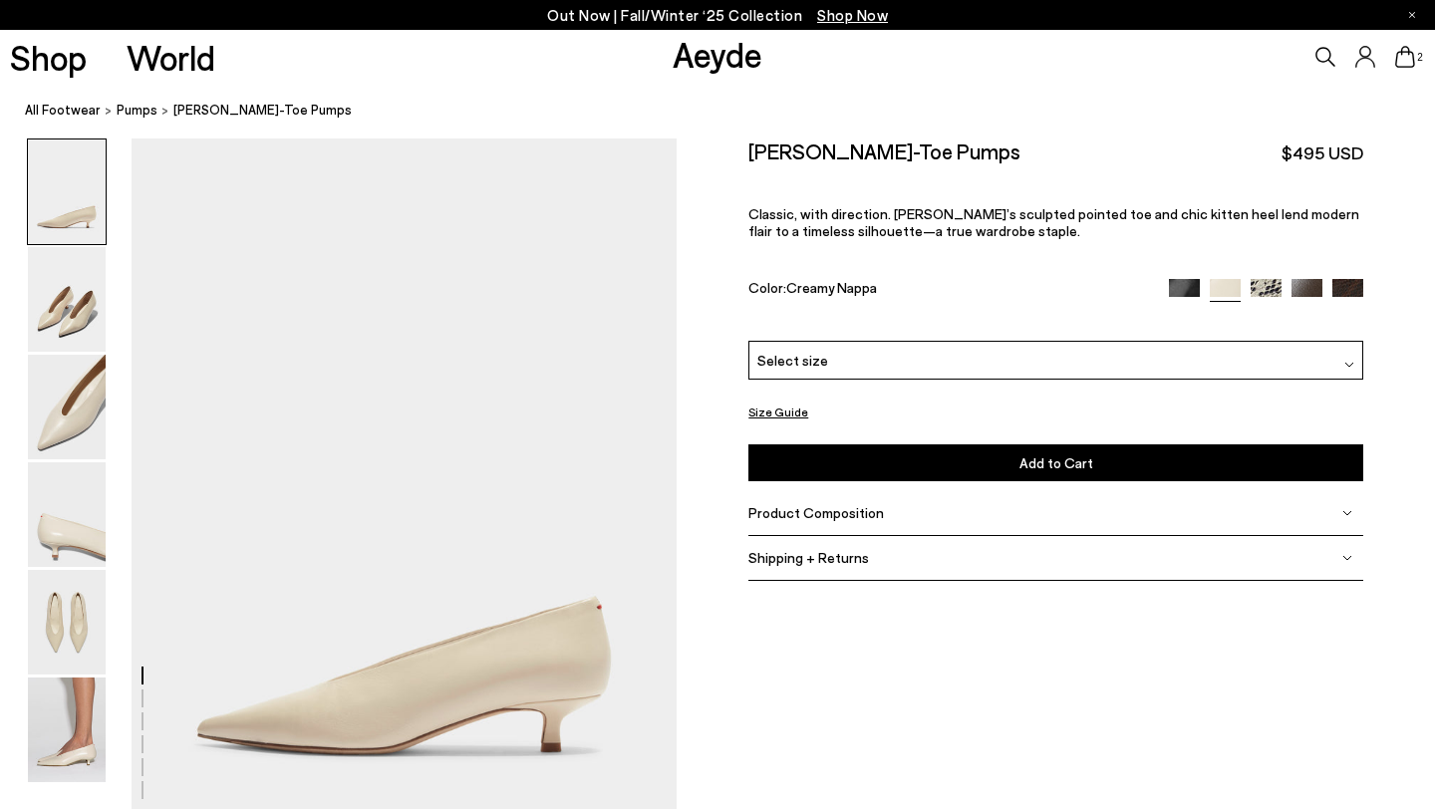
click at [894, 357] on div "Select size" at bounding box center [1055, 360] width 615 height 39
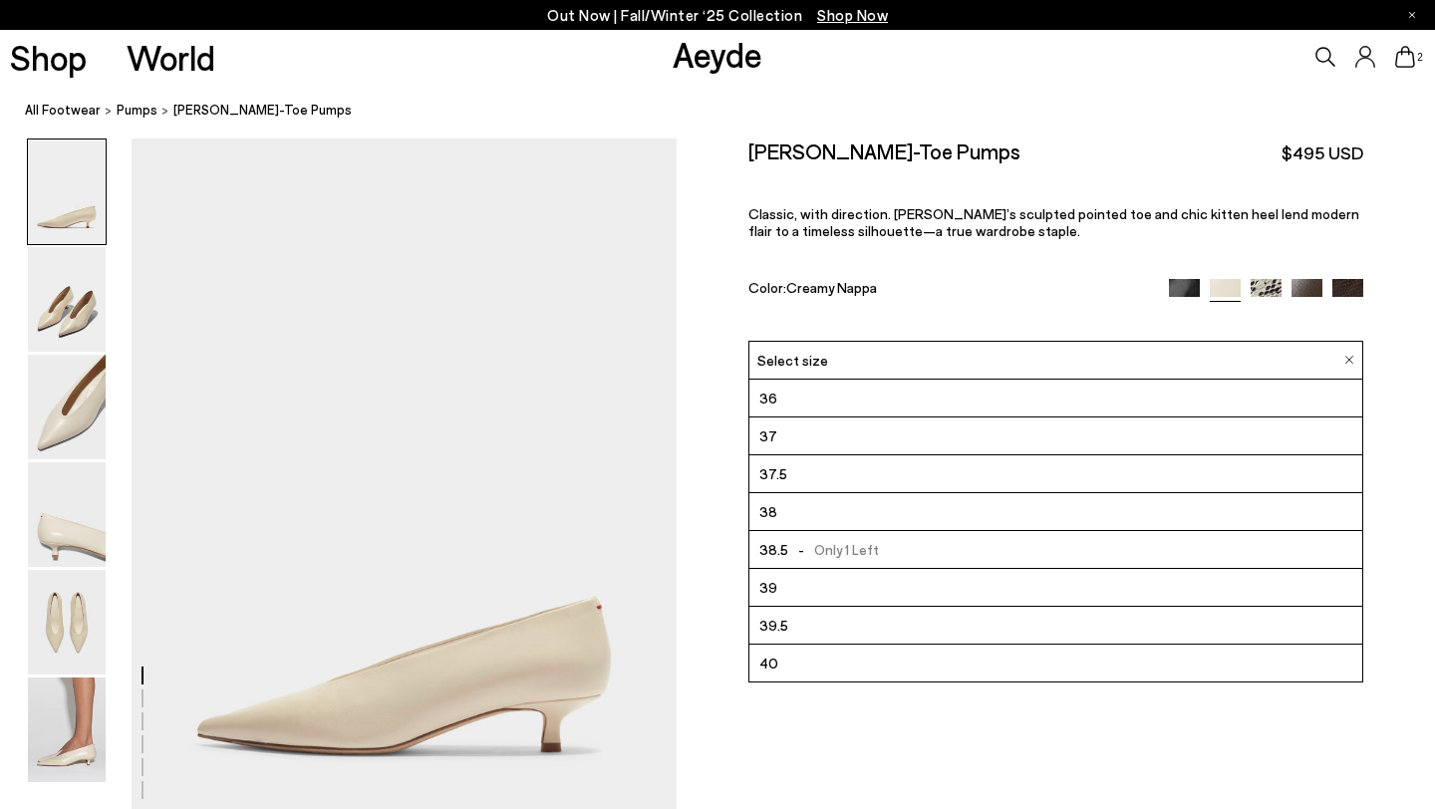
click at [814, 598] on li "39" at bounding box center [1055, 588] width 613 height 38
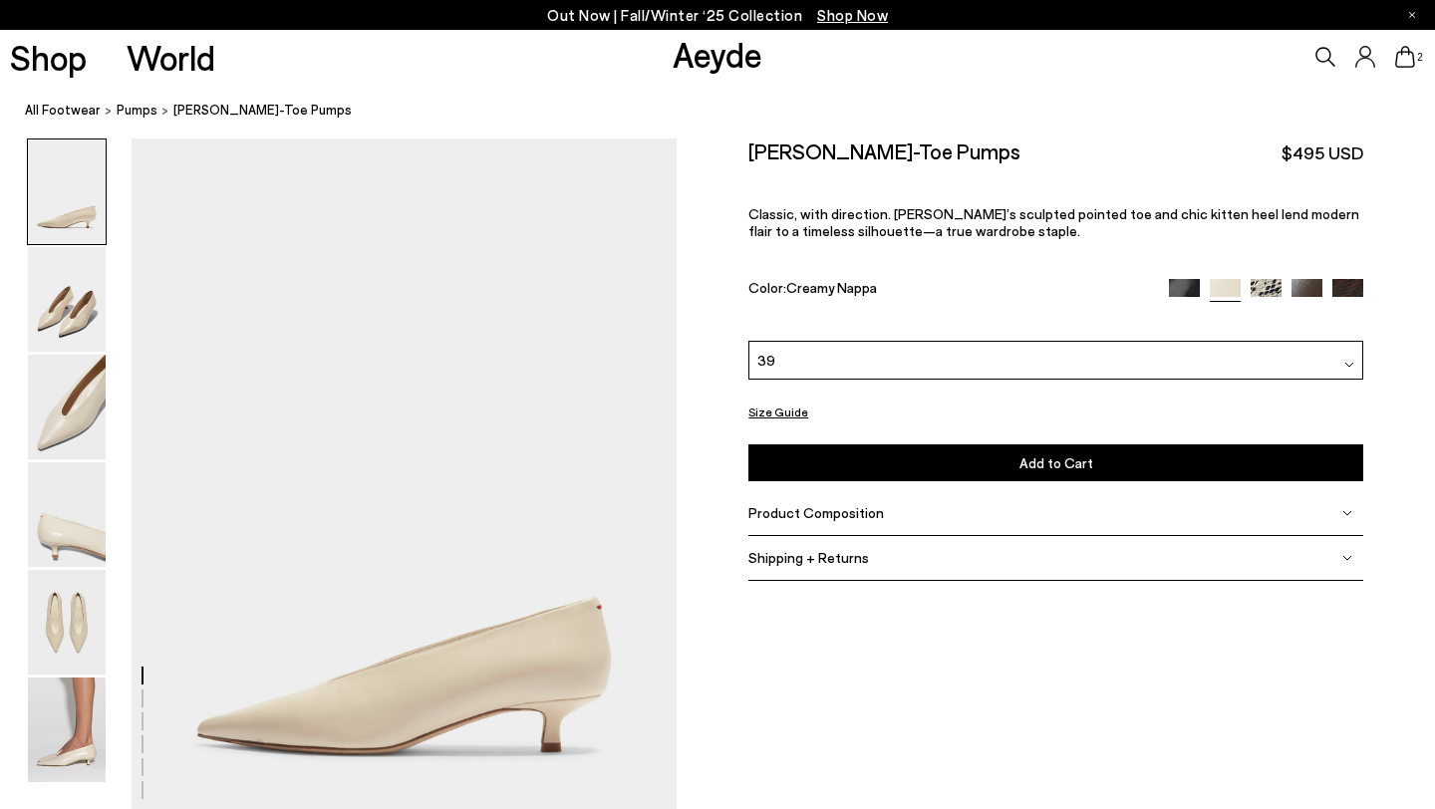
click at [1031, 461] on span "Add to Cart" at bounding box center [1056, 462] width 74 height 17
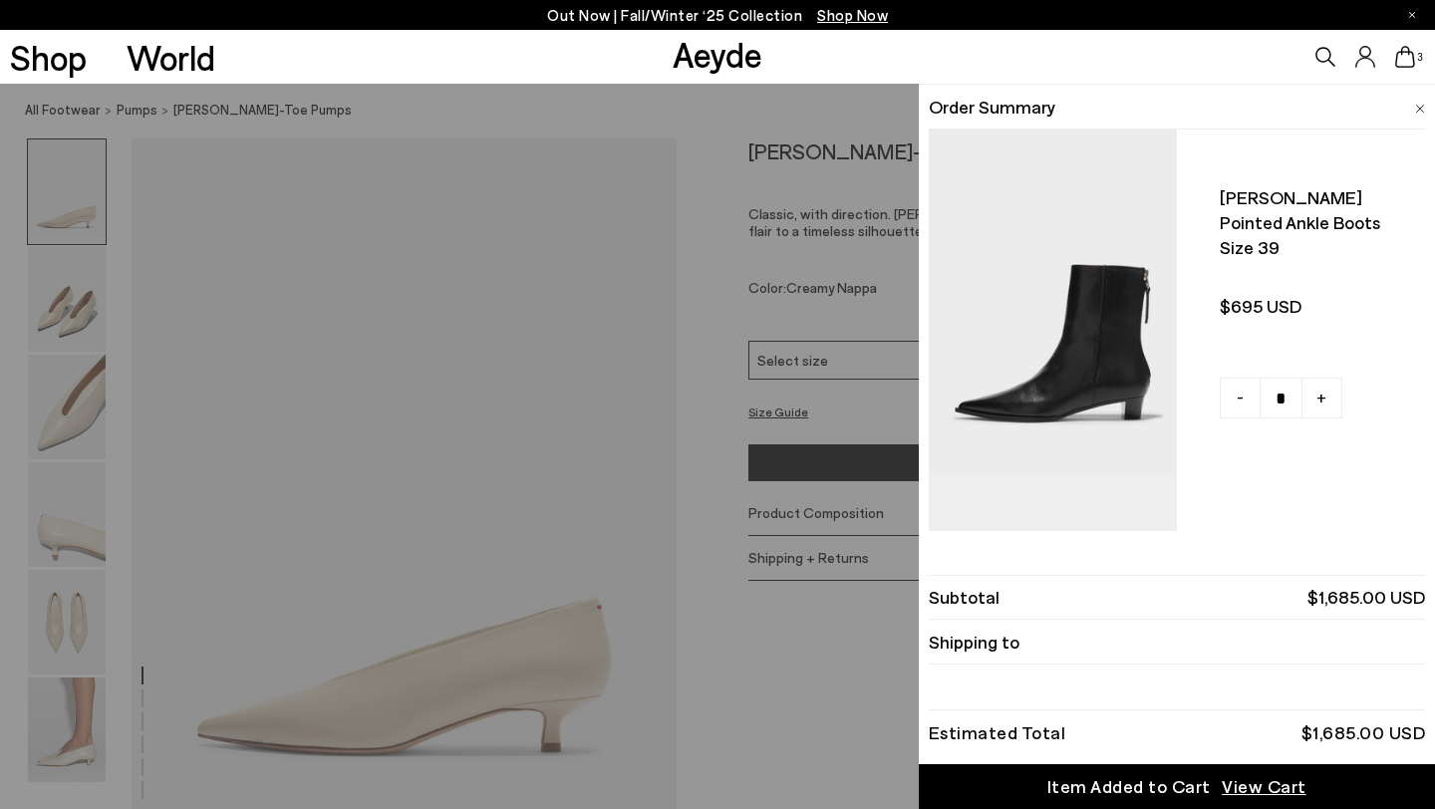
click at [1419, 107] on img at bounding box center [1420, 109] width 10 height 9
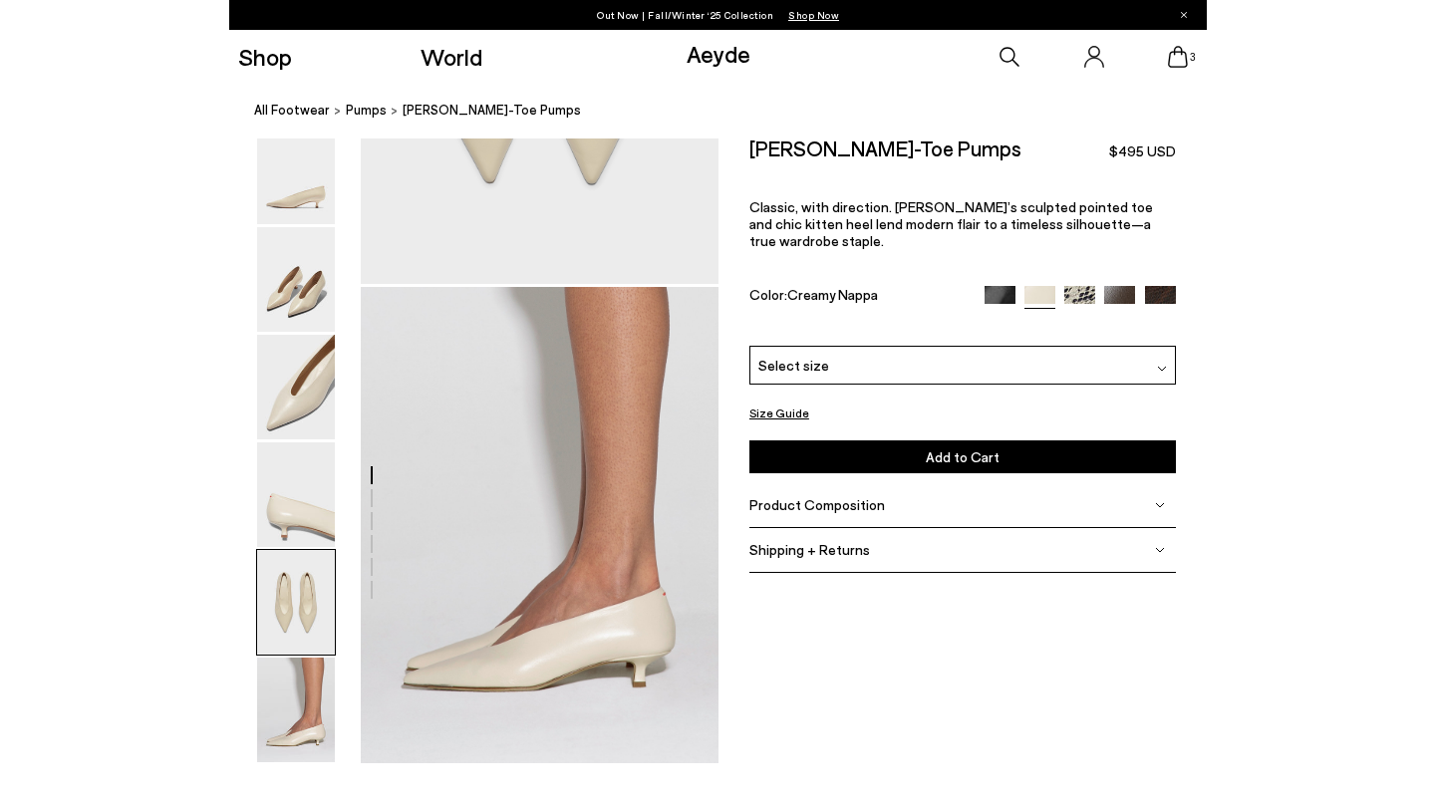
scroll to position [3000, 0]
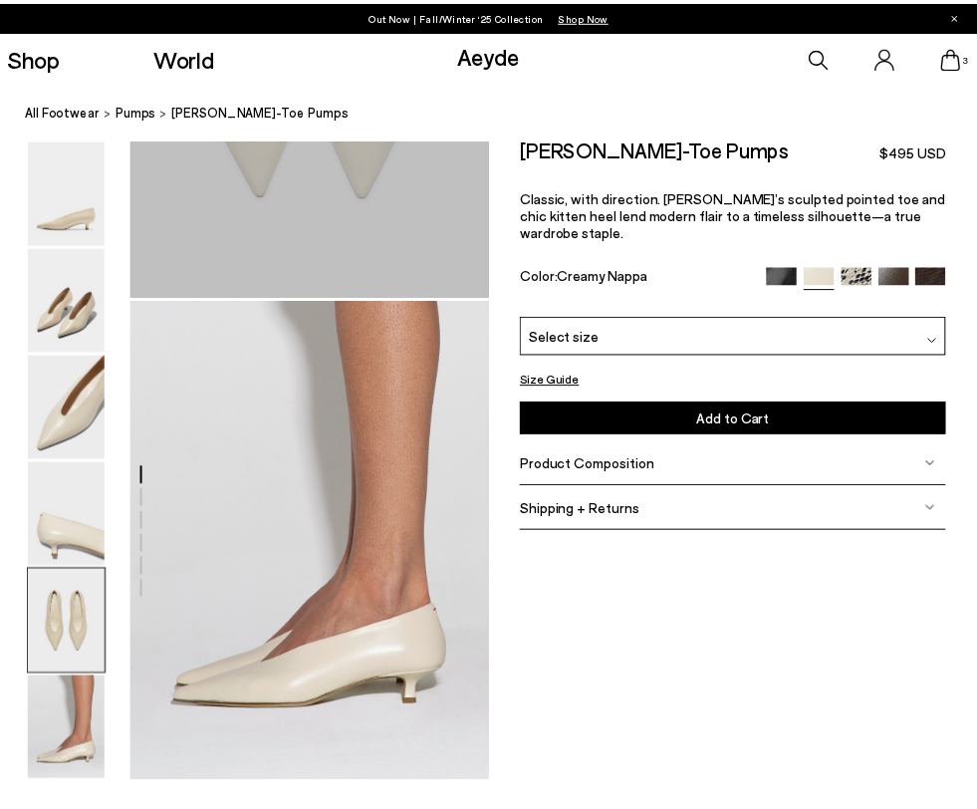
scroll to position [2248, 0]
